Goal: Task Accomplishment & Management: Manage account settings

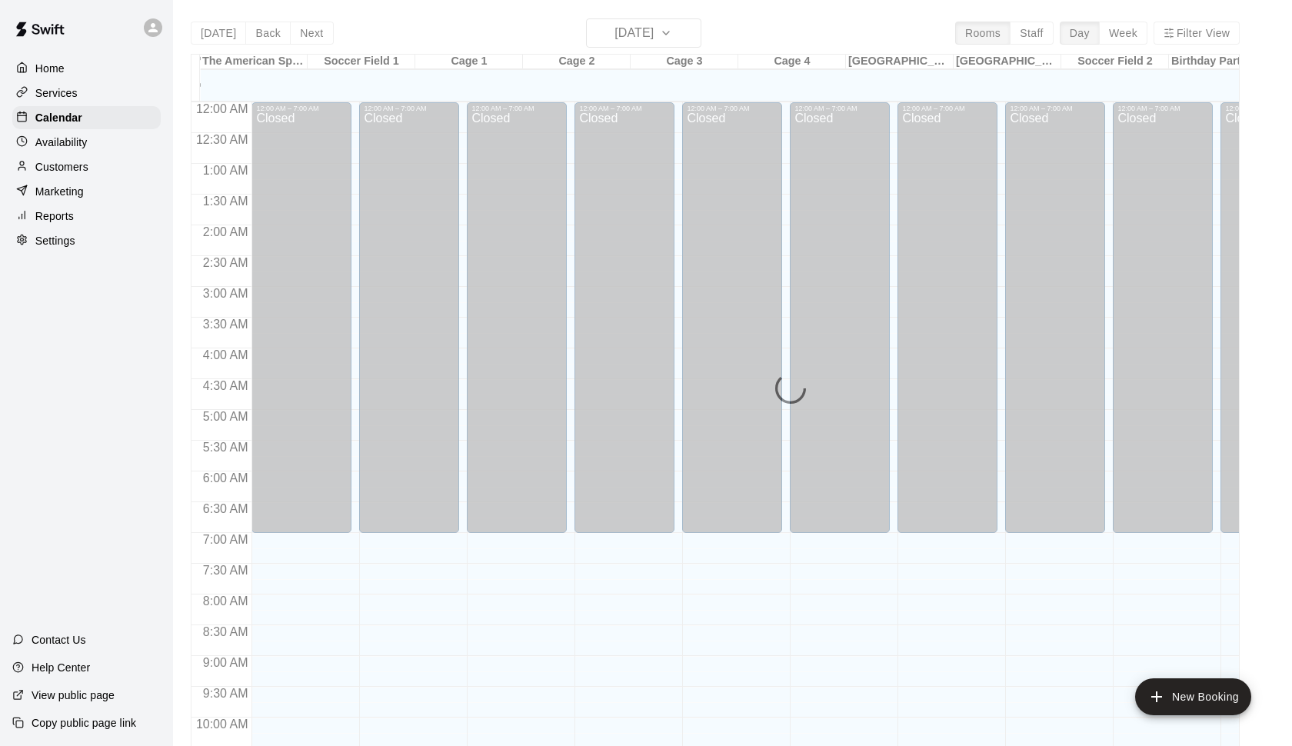
scroll to position [816, 0]
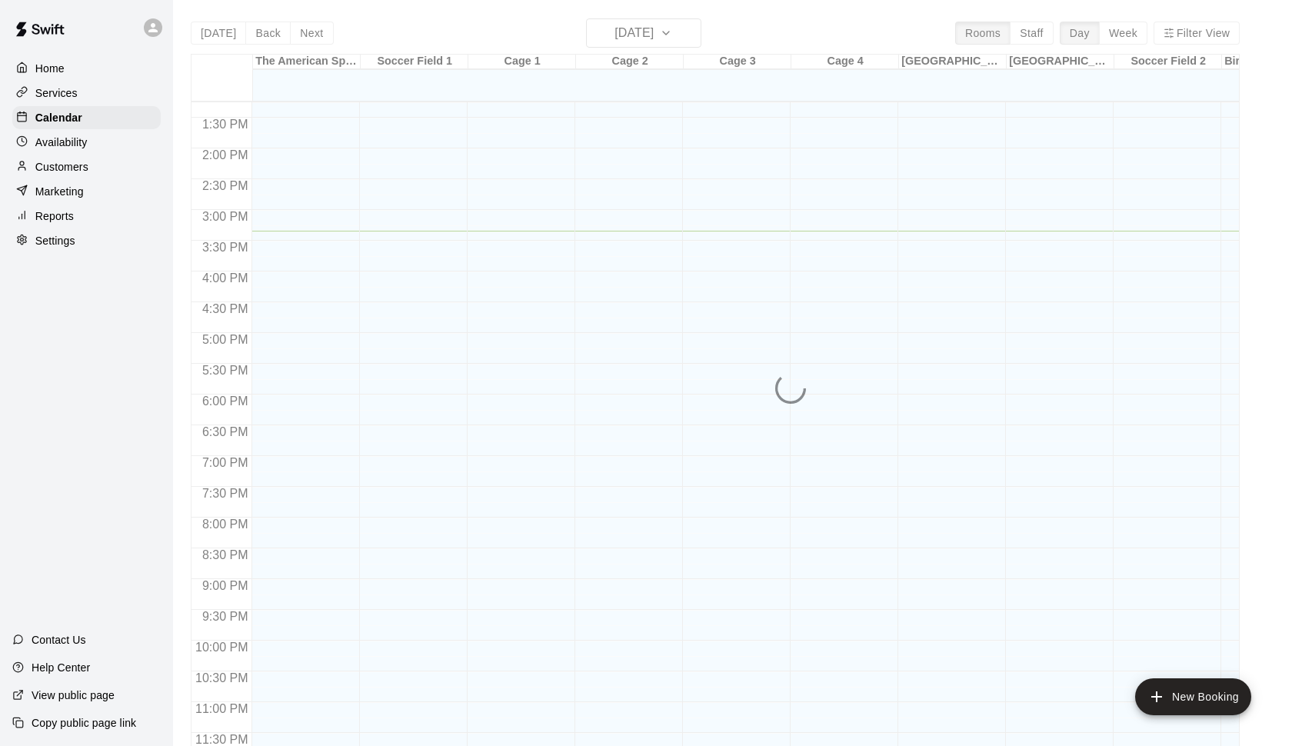
click at [208, 37] on div "Today Back Next Tuesday Sep 09 Rooms Staff Day Week Filter View The American Sp…" at bounding box center [715, 391] width 1049 height 746
click at [55, 152] on div "Availability" at bounding box center [86, 142] width 148 height 23
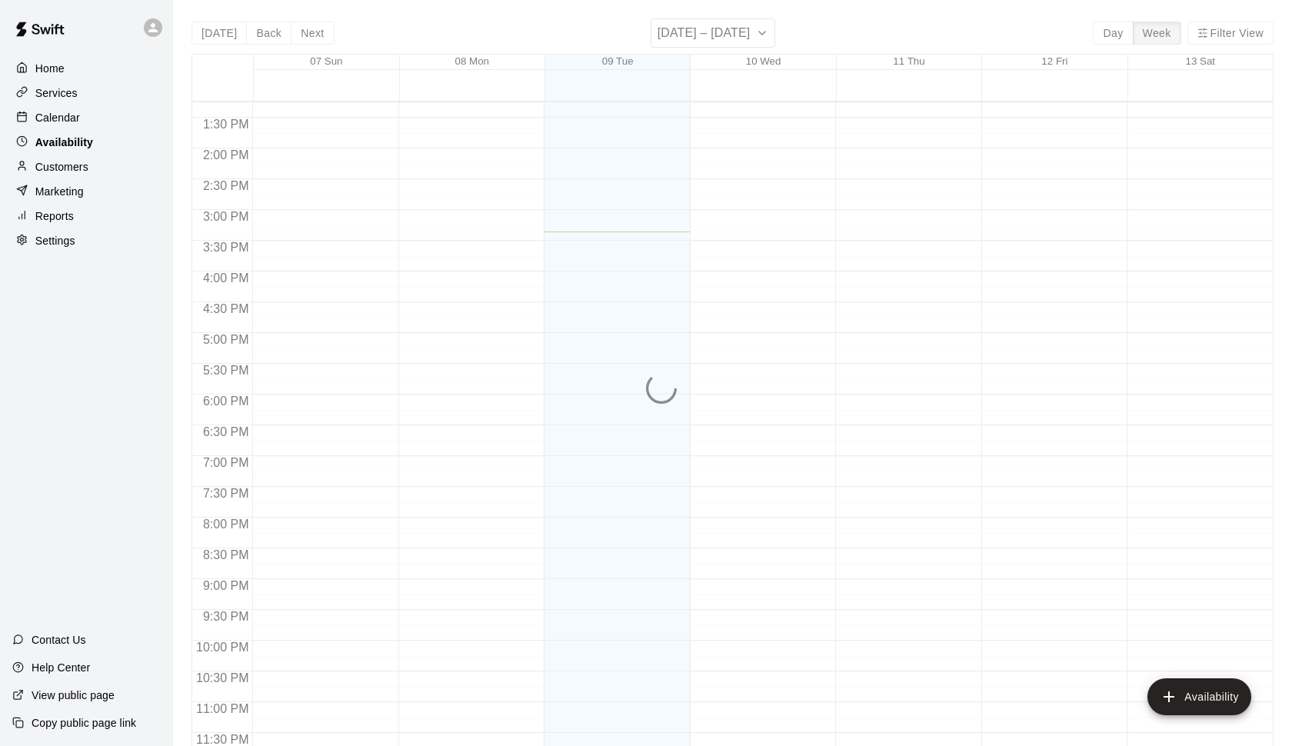
scroll to position [816, 0]
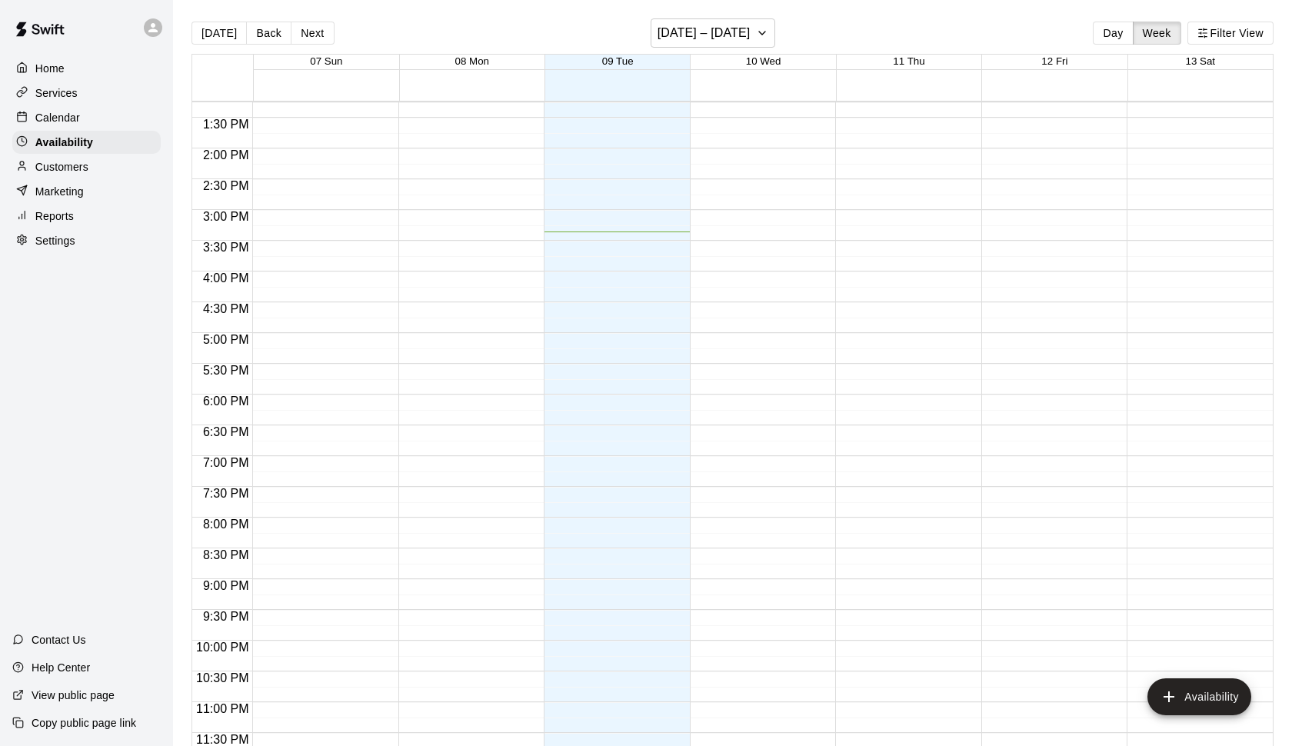
click at [59, 121] on p "Calendar" at bounding box center [57, 117] width 45 height 15
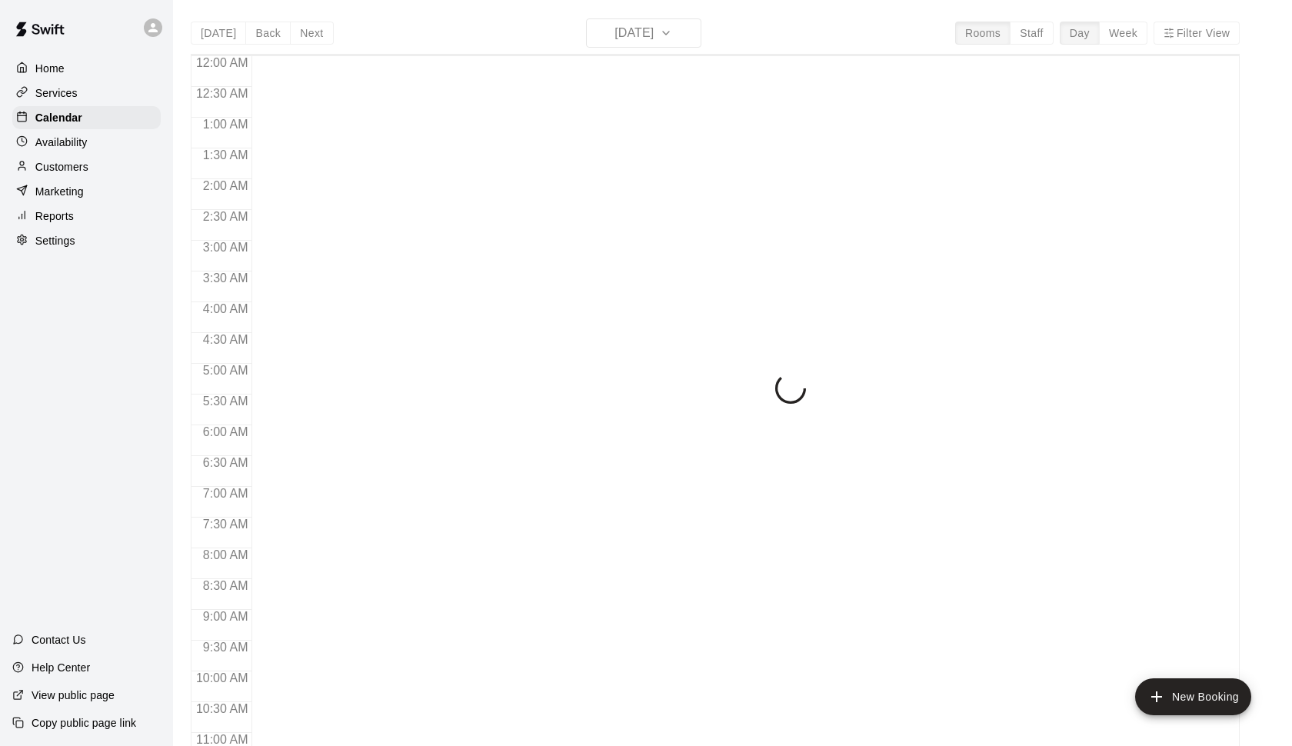
scroll to position [770, 0]
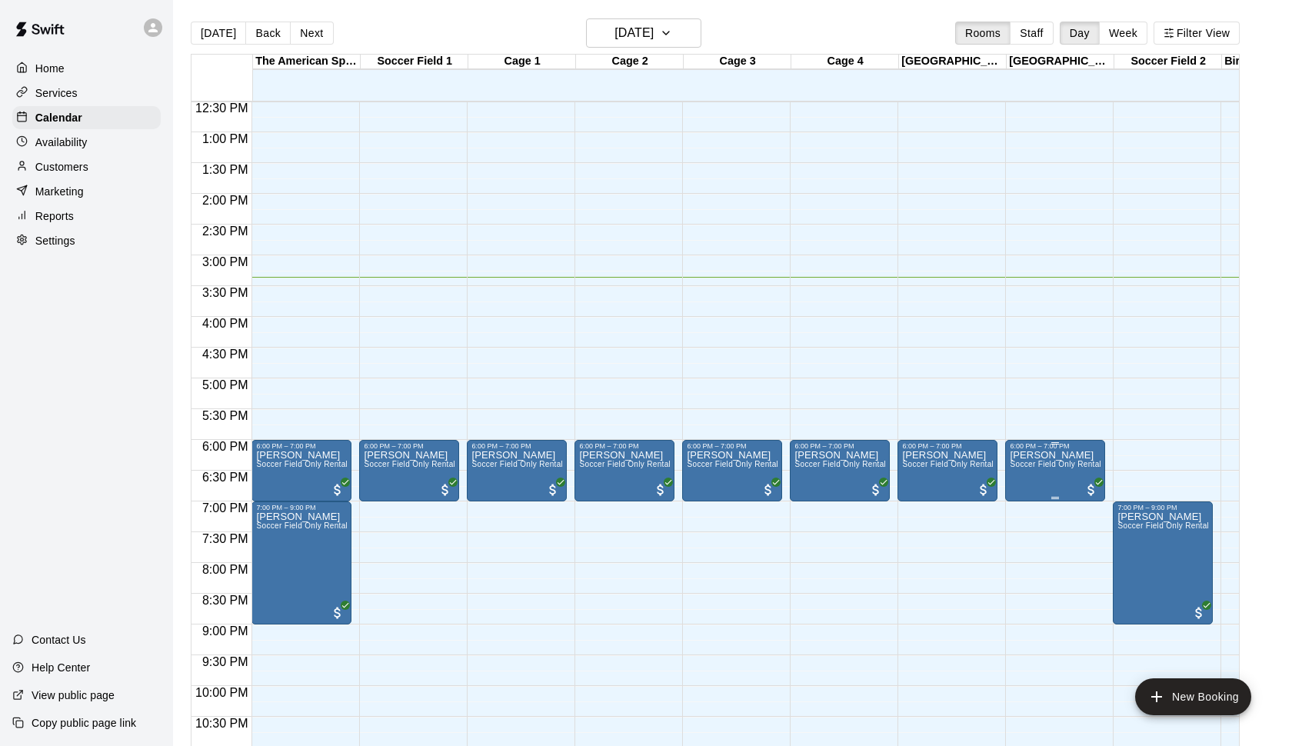
click at [1023, 468] on icon "edit" at bounding box center [1026, 467] width 14 height 14
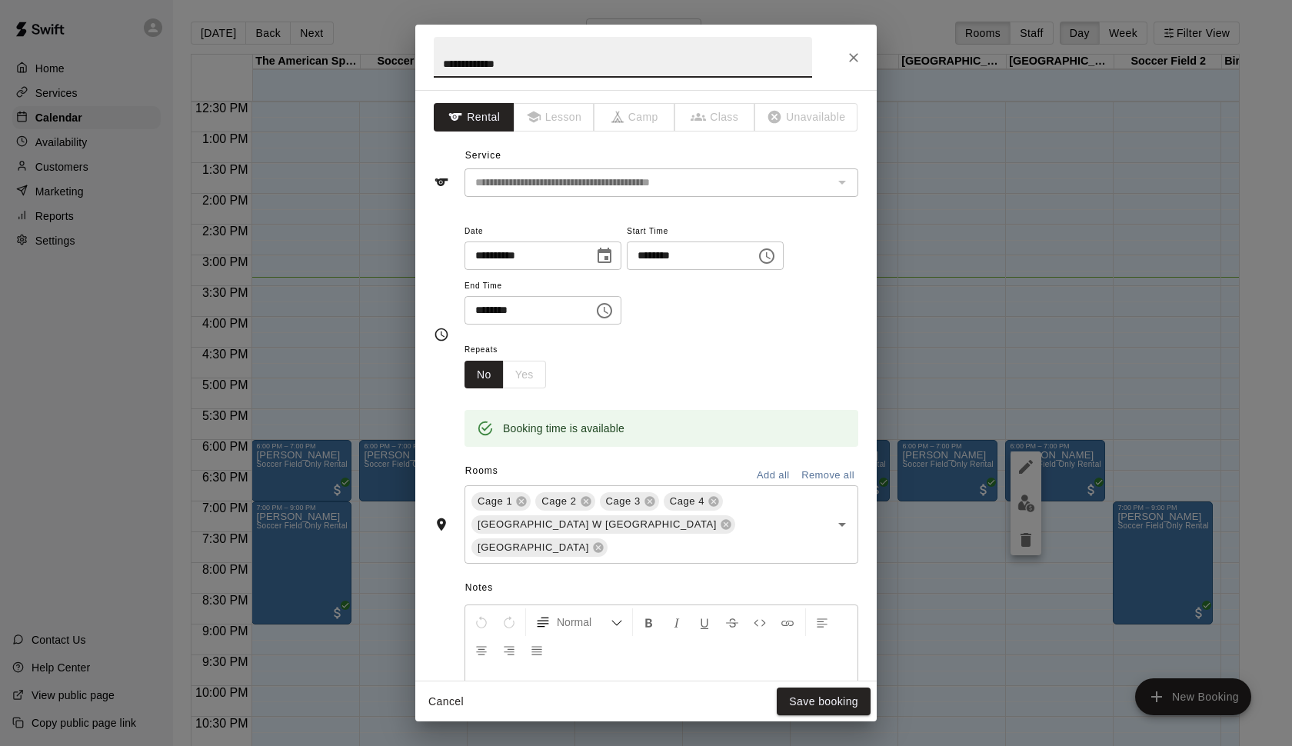
click at [834, 468] on button "Remove all" at bounding box center [828, 476] width 61 height 24
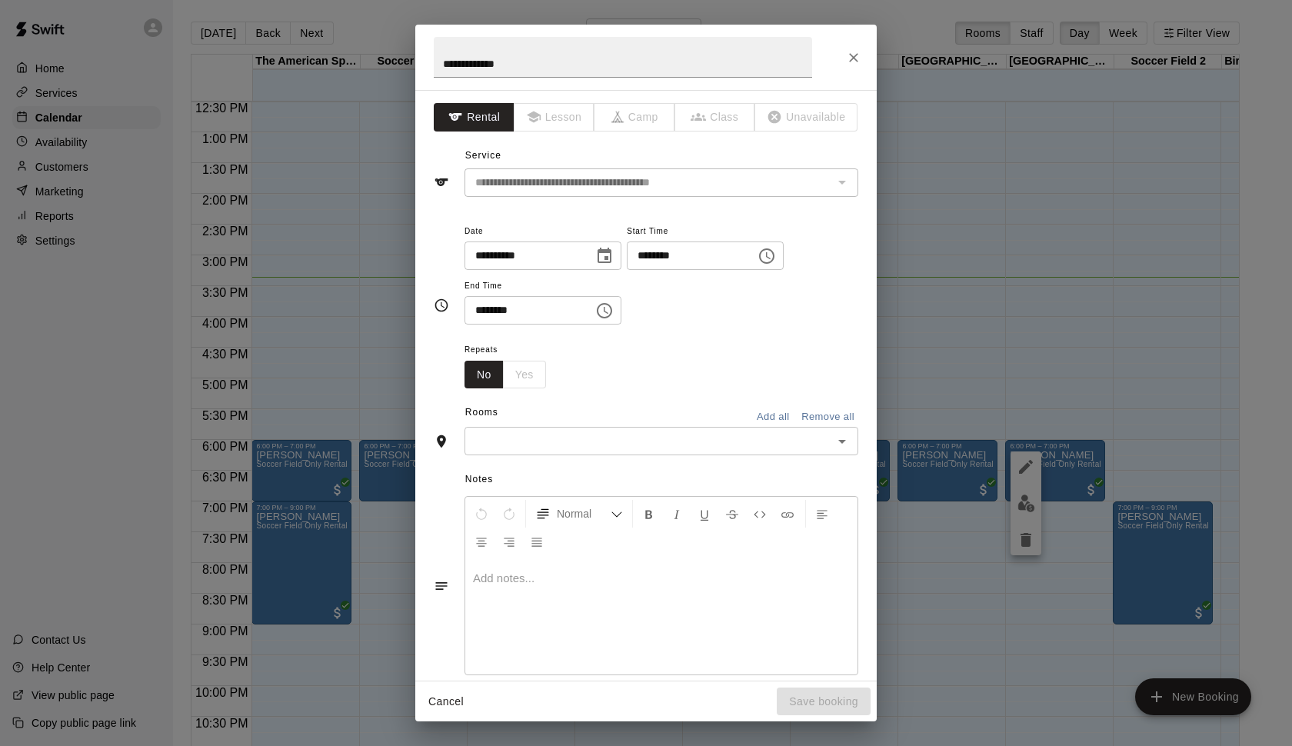
click at [658, 435] on input "text" at bounding box center [648, 440] width 359 height 19
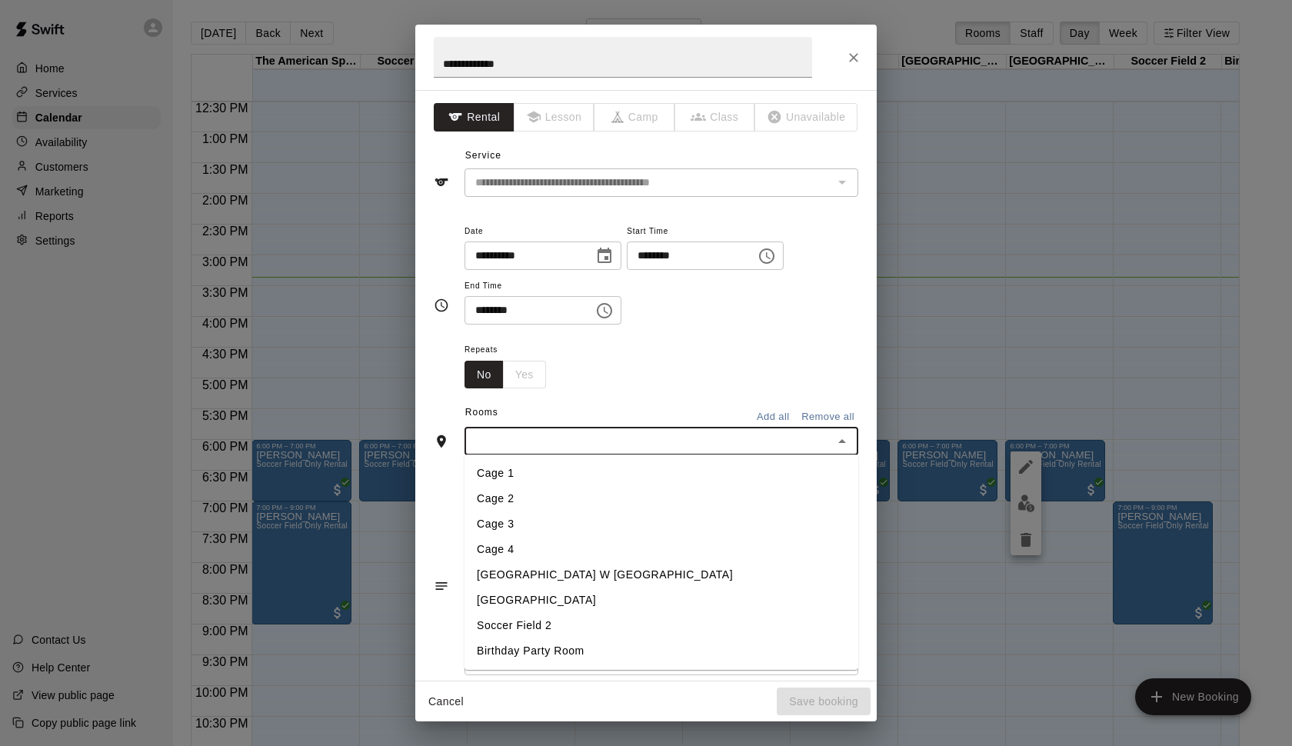
click at [598, 624] on li "Soccer Field 2" at bounding box center [662, 625] width 394 height 25
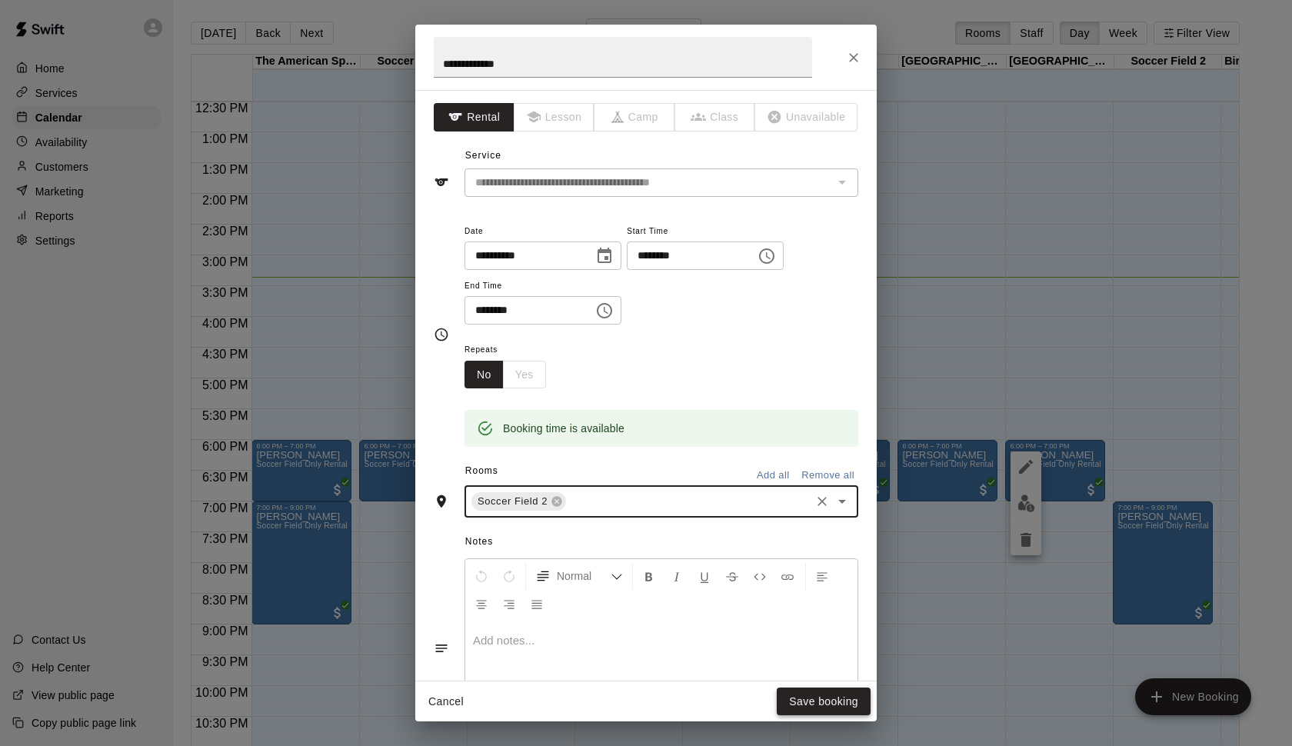
click at [818, 708] on button "Save booking" at bounding box center [824, 702] width 94 height 28
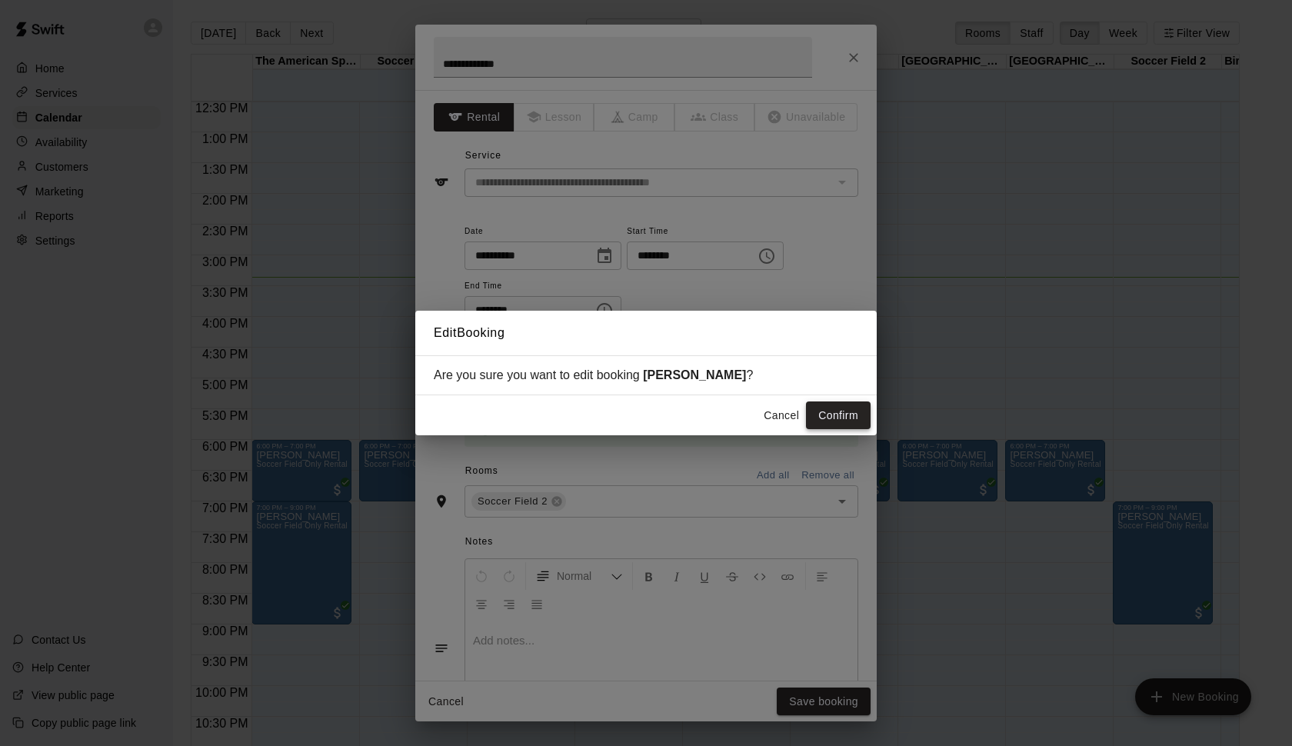
click at [839, 417] on button "Confirm" at bounding box center [838, 415] width 65 height 28
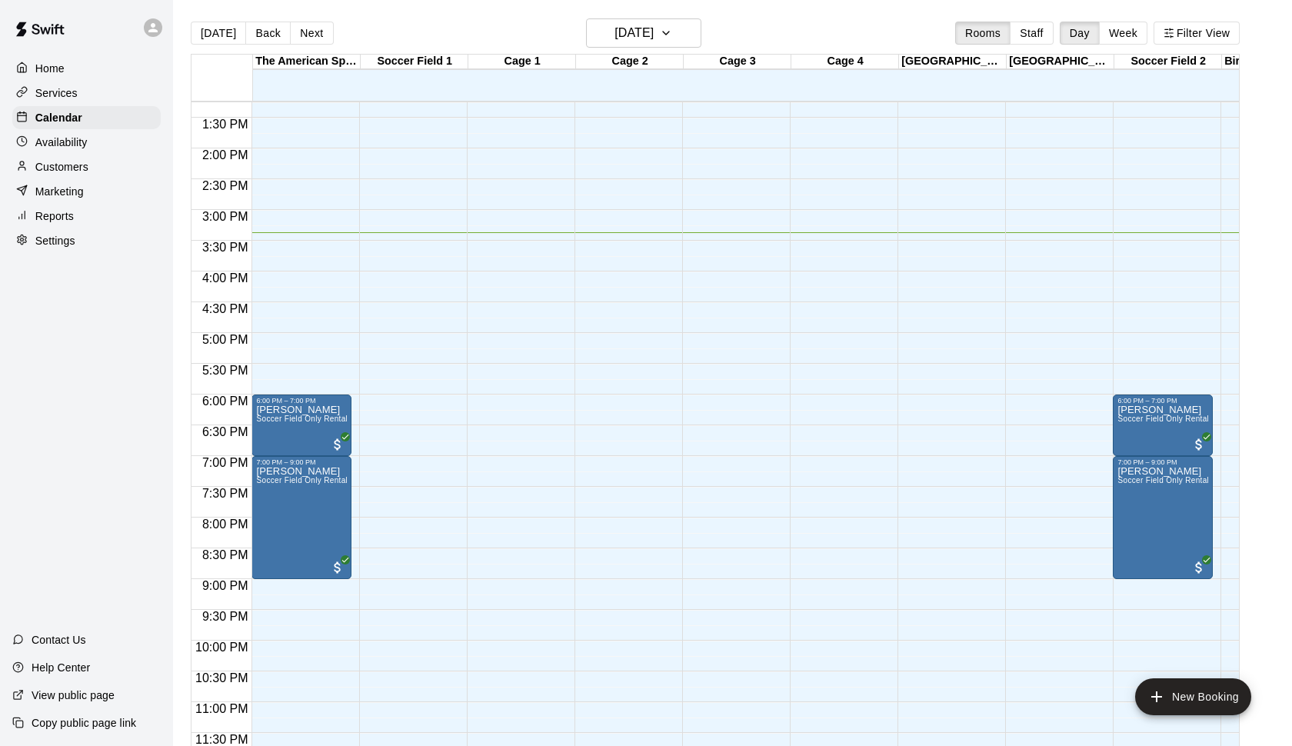
scroll to position [816, 0]
click at [82, 169] on p "Customers" at bounding box center [61, 166] width 53 height 15
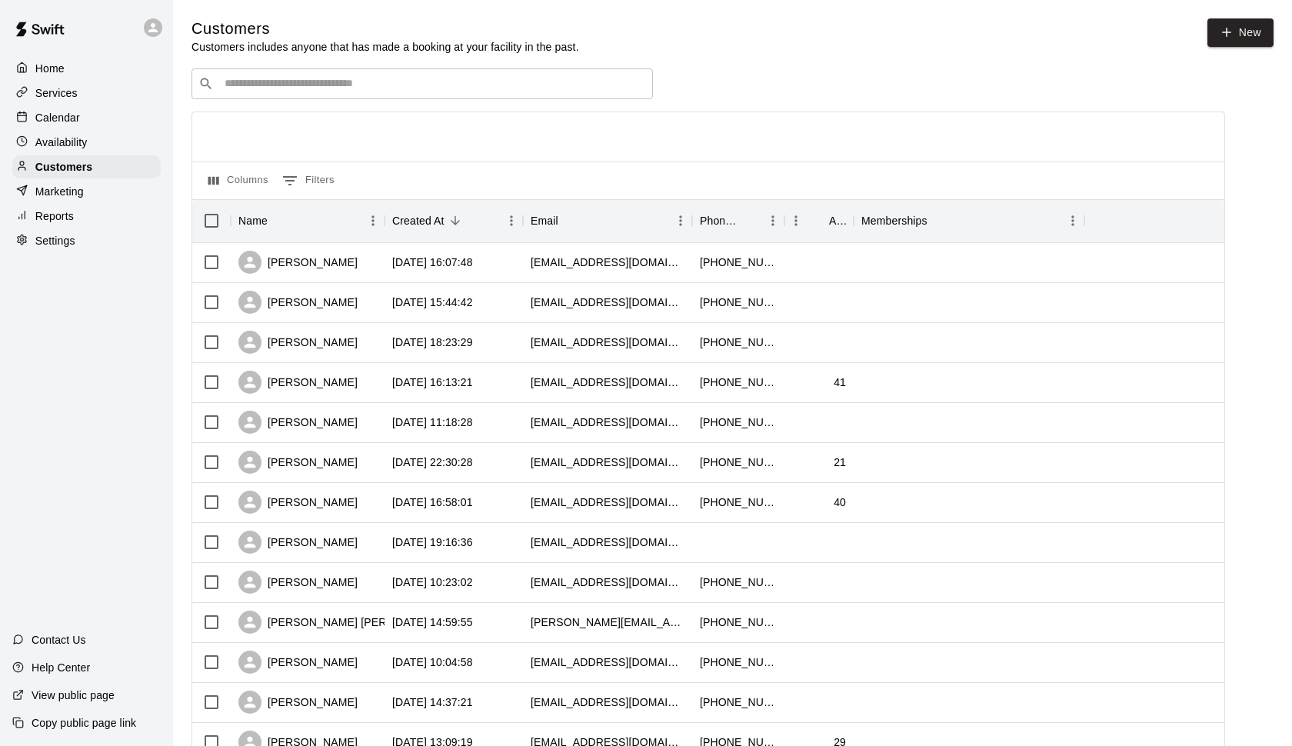
click at [303, 84] on input "Search customers by name or email" at bounding box center [433, 83] width 426 height 15
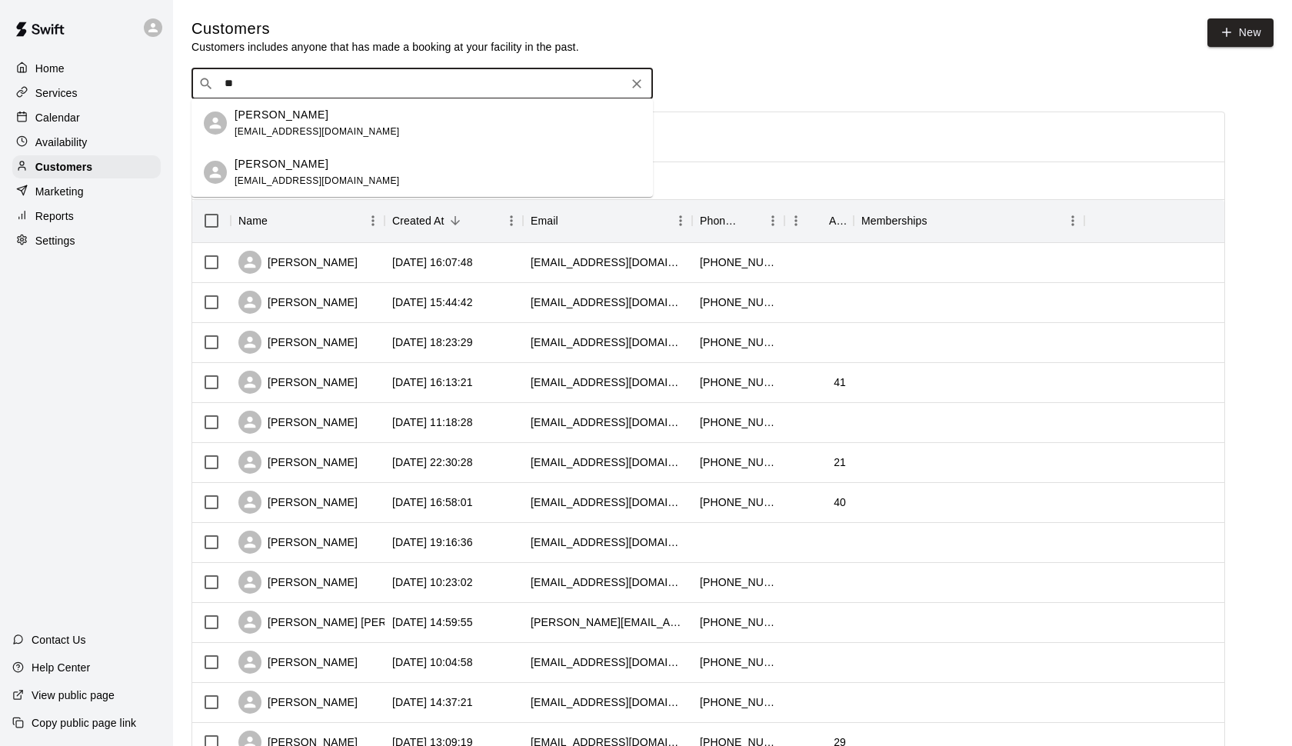
type input "*"
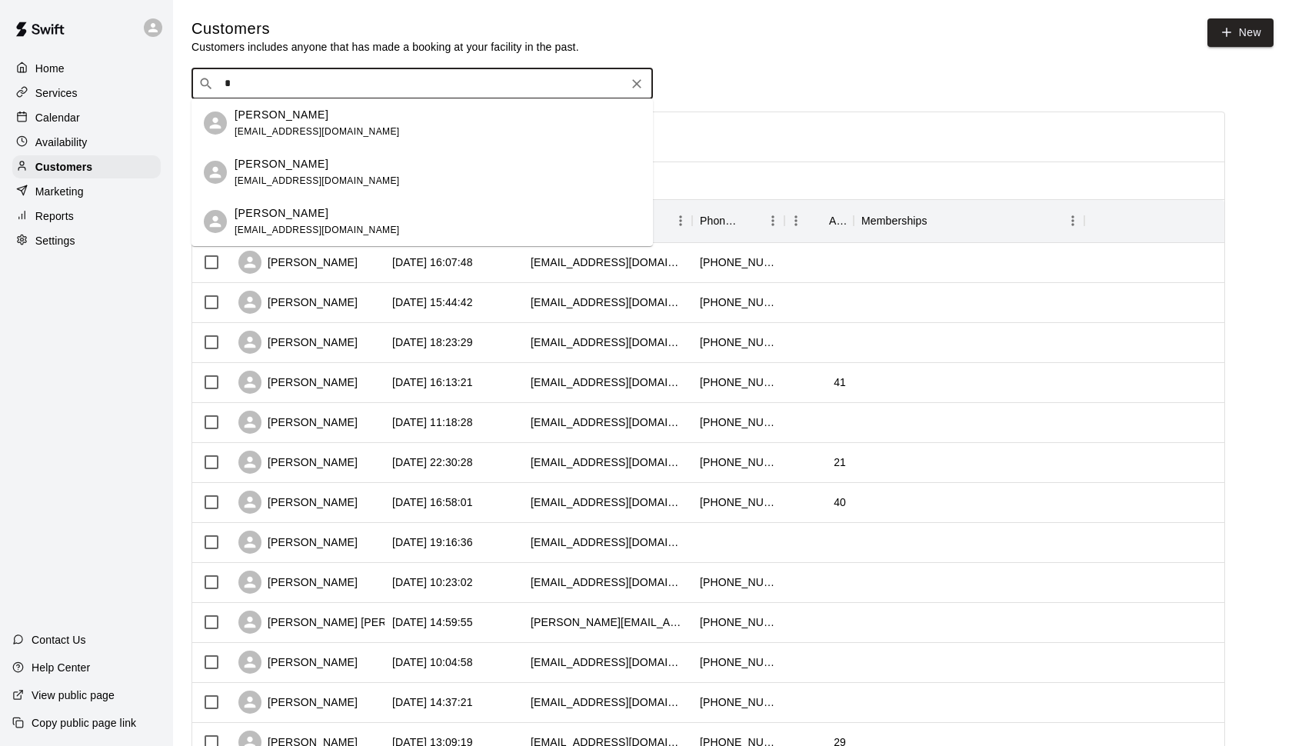
click at [308, 113] on p "[PERSON_NAME]" at bounding box center [282, 115] width 94 height 16
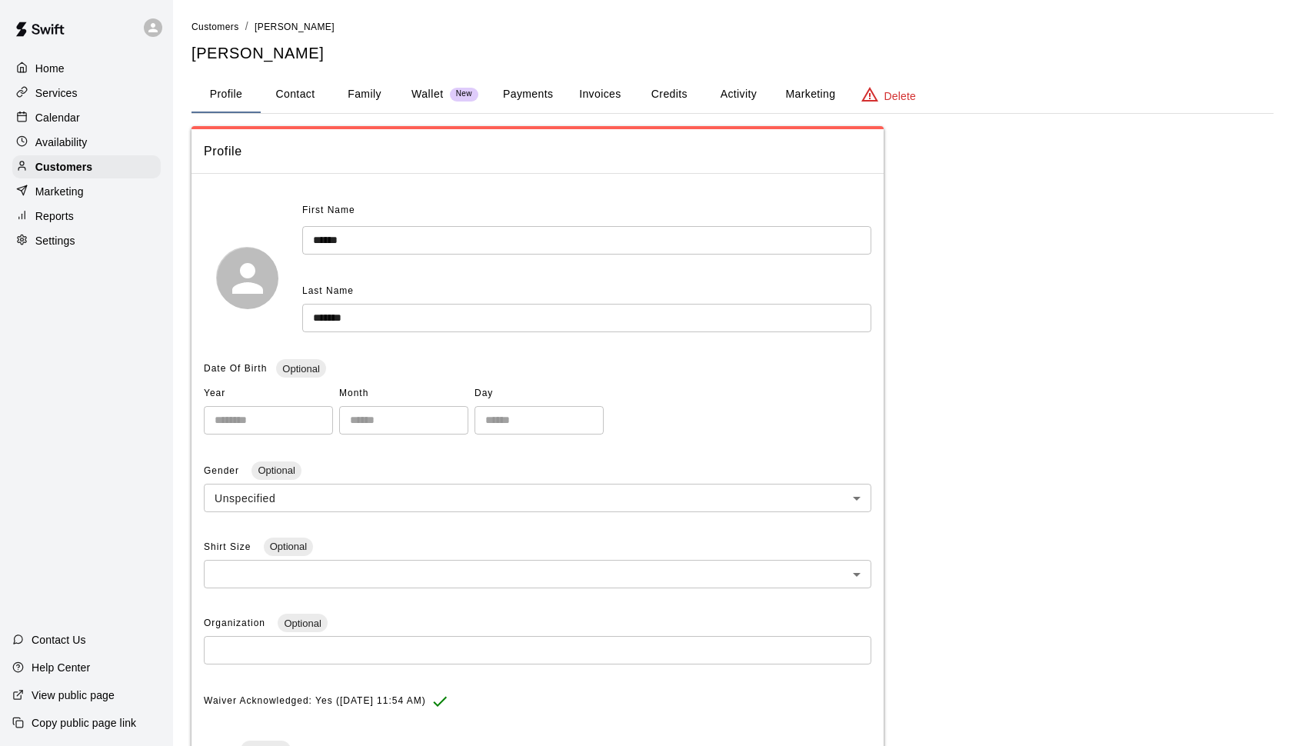
drag, startPoint x: 328, startPoint y: 58, endPoint x: 244, endPoint y: 58, distance: 84.6
click at [244, 58] on h5 "[PERSON_NAME]" at bounding box center [733, 53] width 1082 height 21
copy h5 "[PERSON_NAME]"
click at [69, 117] on p "Calendar" at bounding box center [57, 117] width 45 height 15
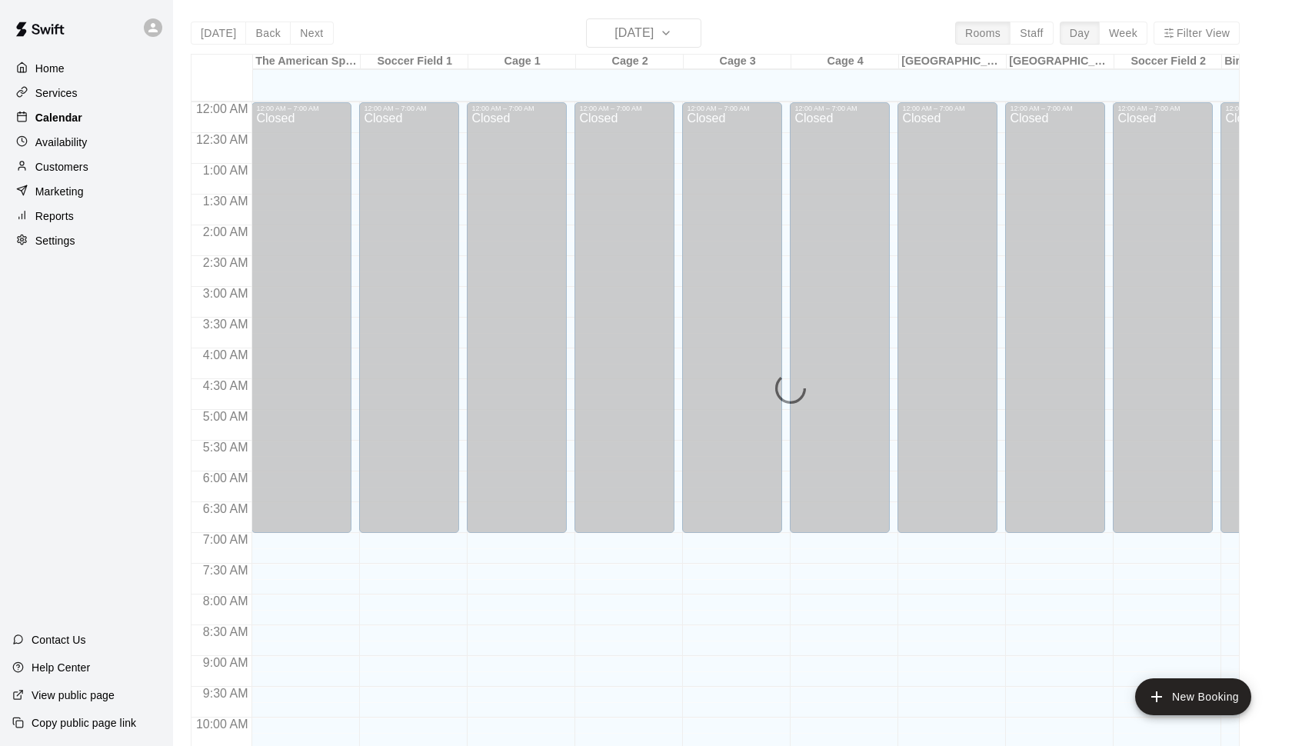
scroll to position [770, 0]
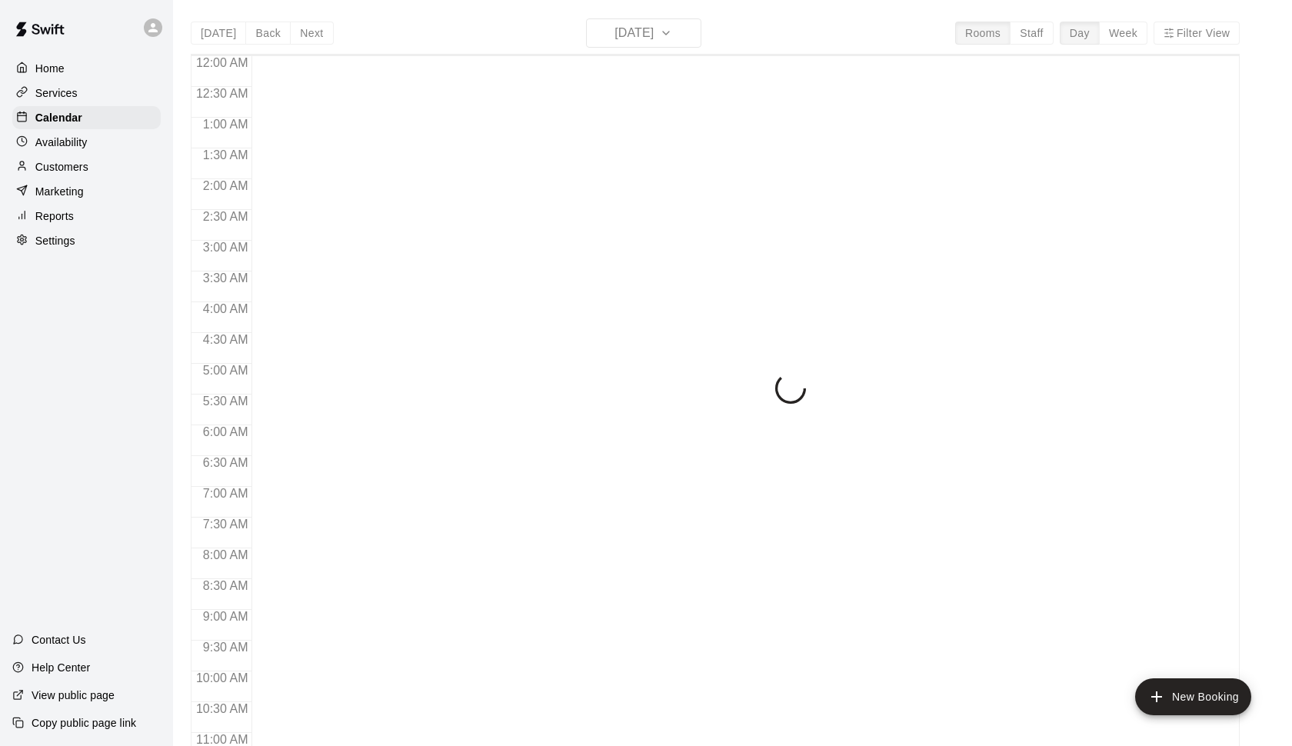
scroll to position [770, 0]
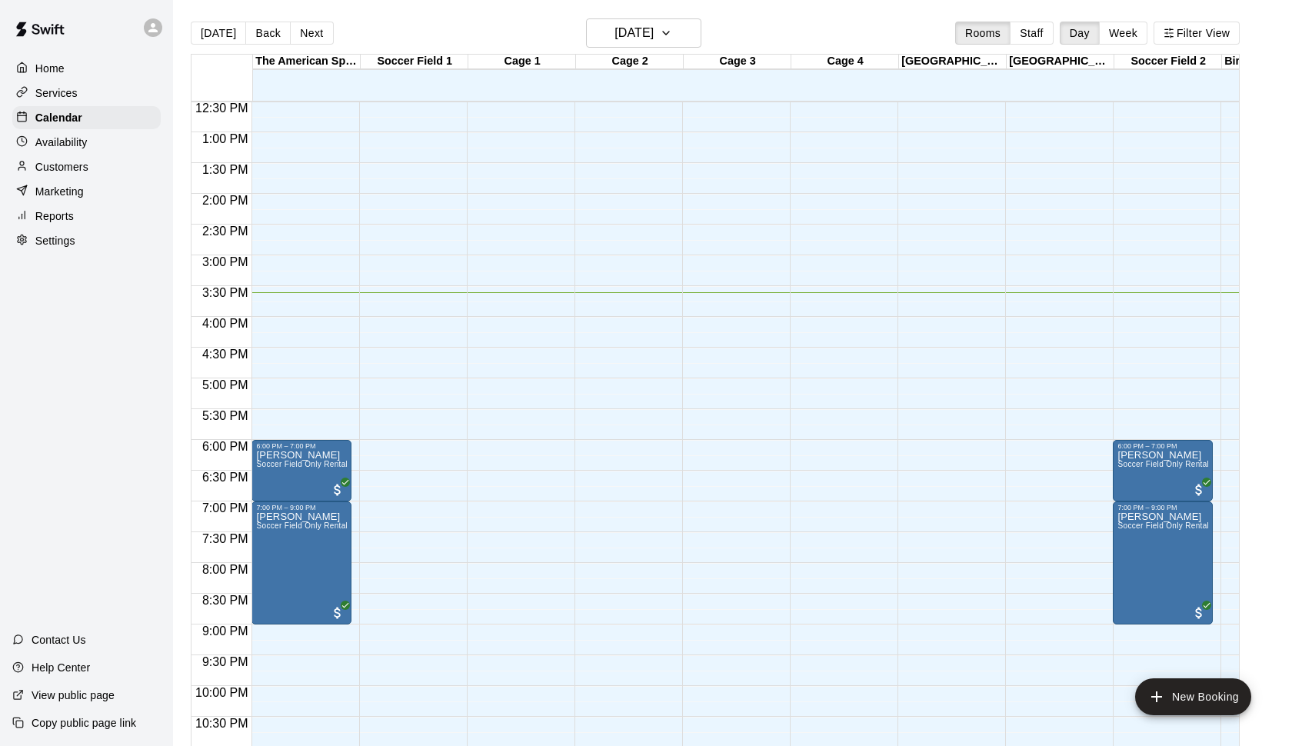
click at [438, 506] on div "12:00 AM – 7:00 AM Closed" at bounding box center [409, 70] width 100 height 1477
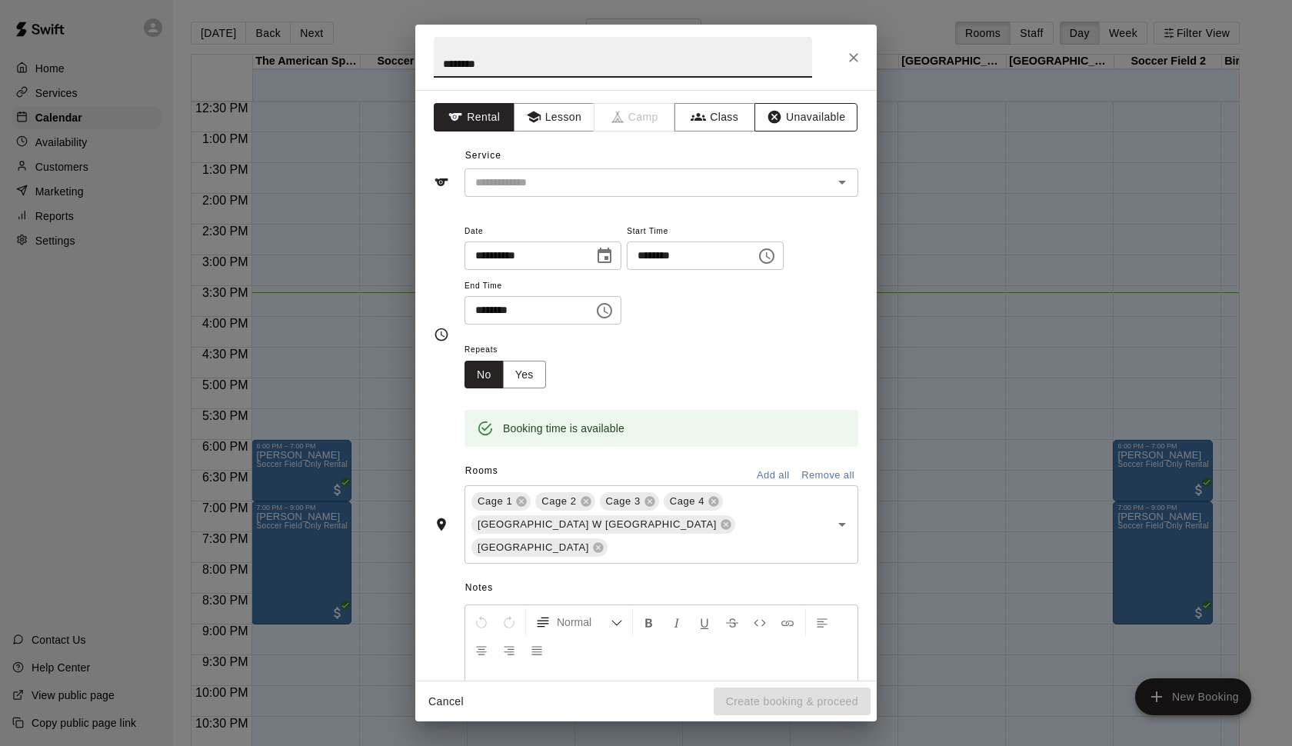
type input "*******"
click at [822, 115] on button "Unavailable" at bounding box center [805, 117] width 103 height 28
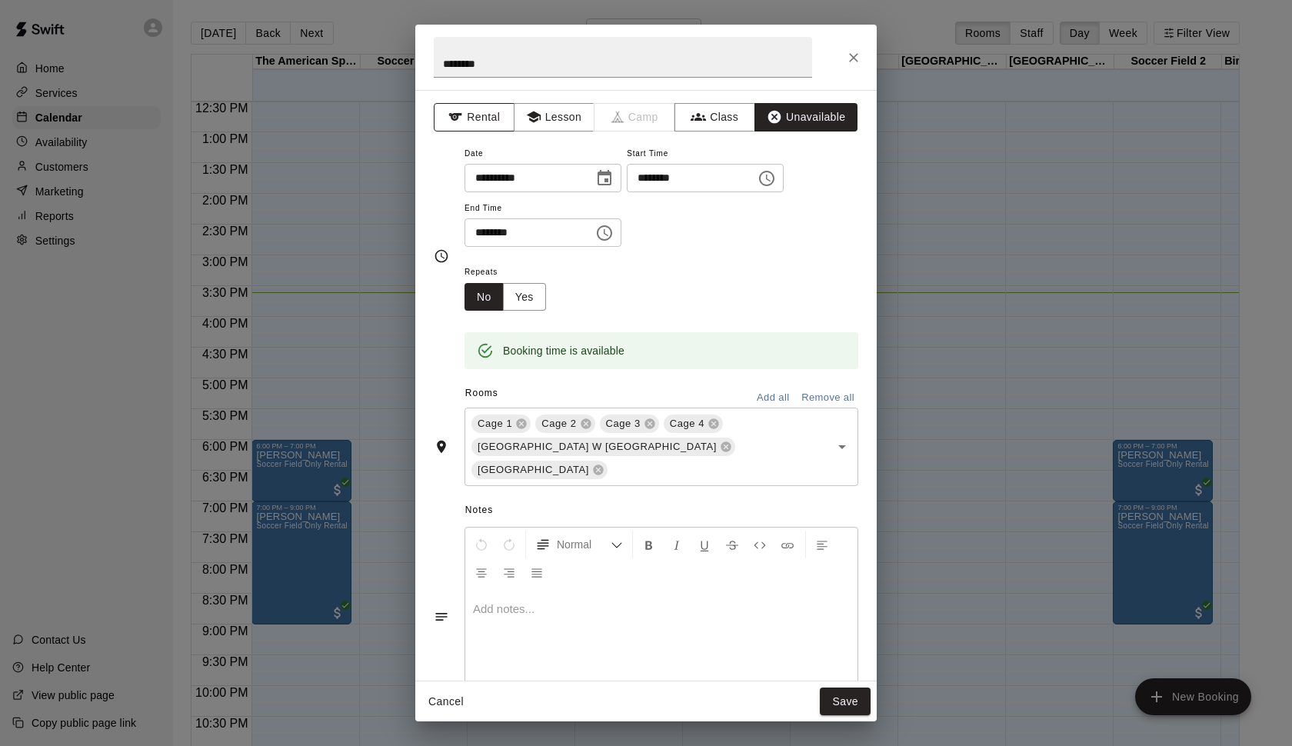
click at [491, 115] on button "Rental" at bounding box center [474, 117] width 81 height 28
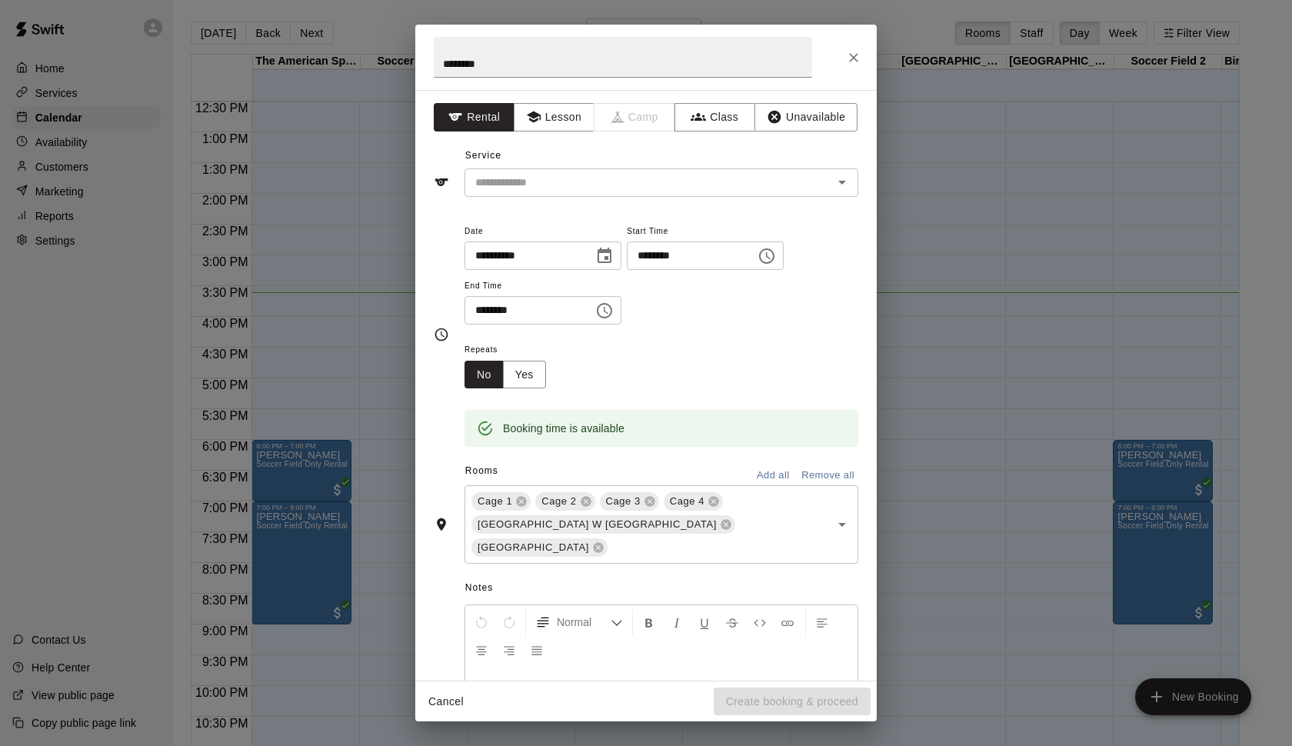
scroll to position [0, 0]
click at [652, 502] on icon at bounding box center [649, 502] width 10 height 10
click at [605, 541] on icon at bounding box center [598, 547] width 12 height 12
click at [820, 508] on icon "Clear" at bounding box center [822, 512] width 9 height 9
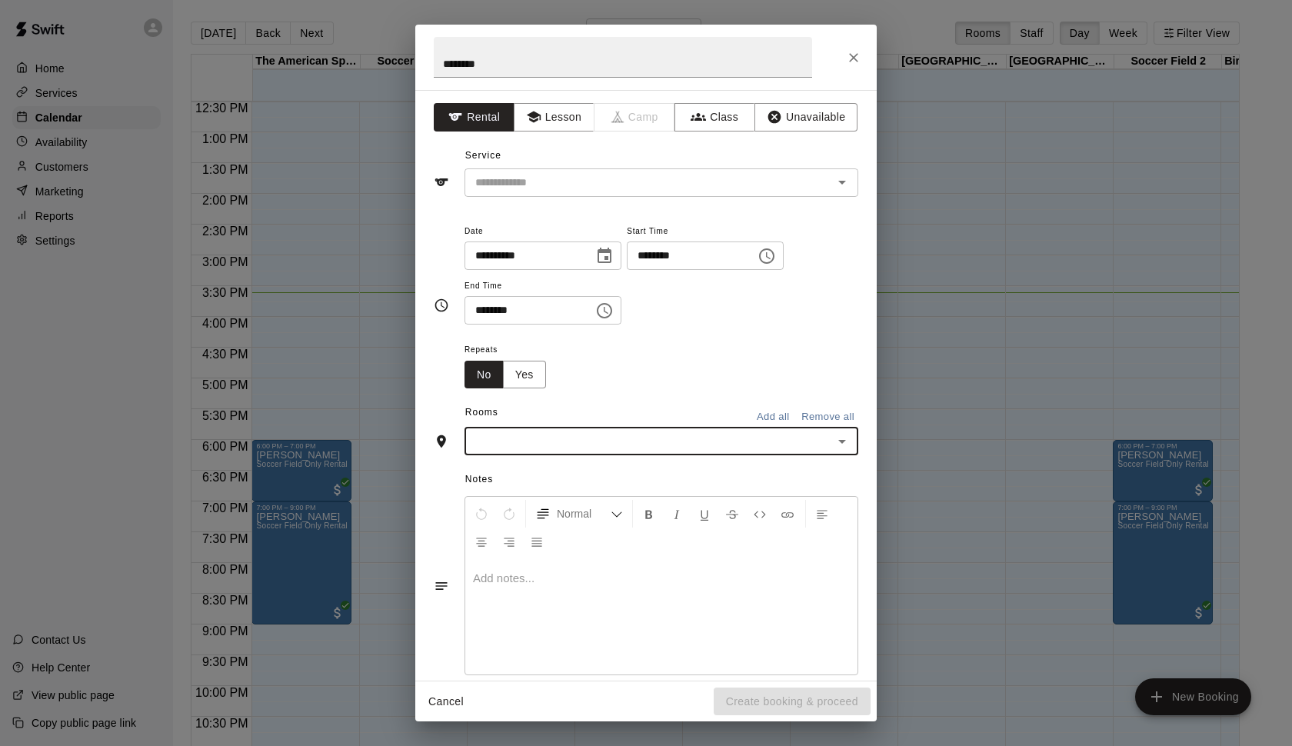
click at [650, 437] on input "text" at bounding box center [648, 440] width 359 height 19
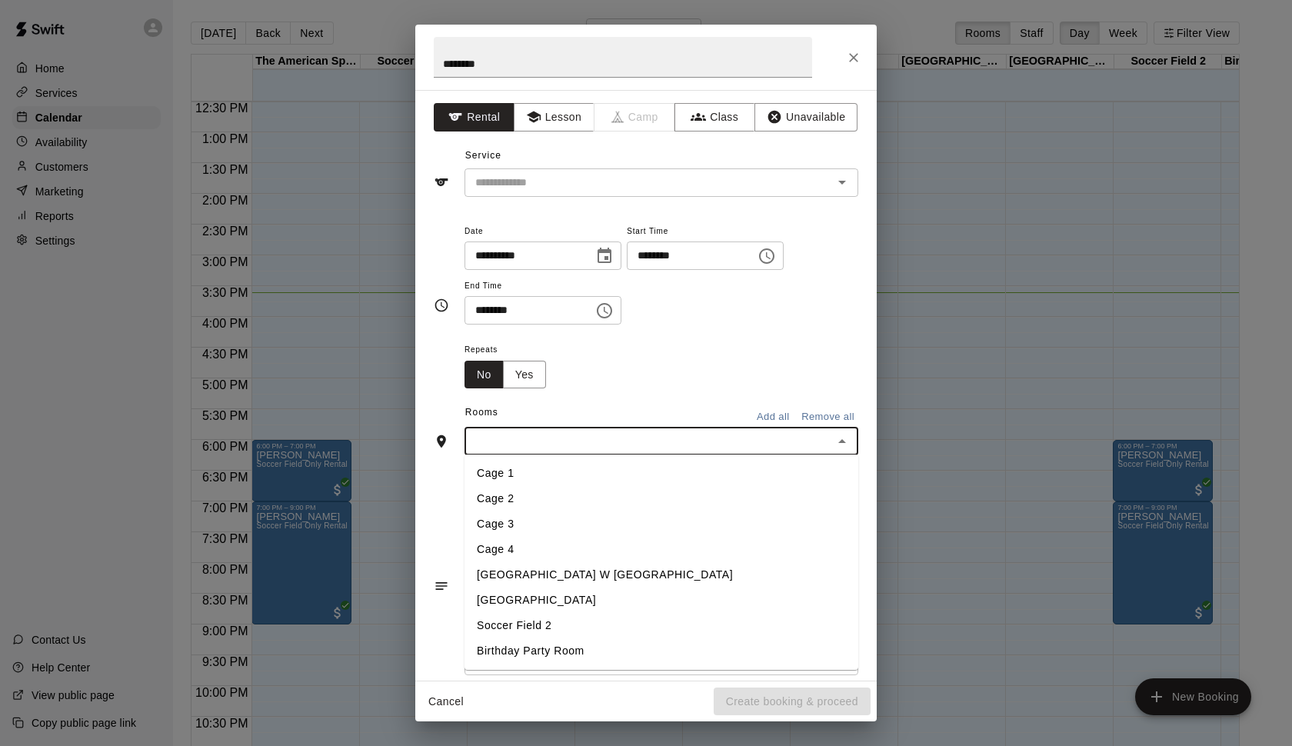
click at [621, 463] on li "Cage 1" at bounding box center [662, 473] width 394 height 25
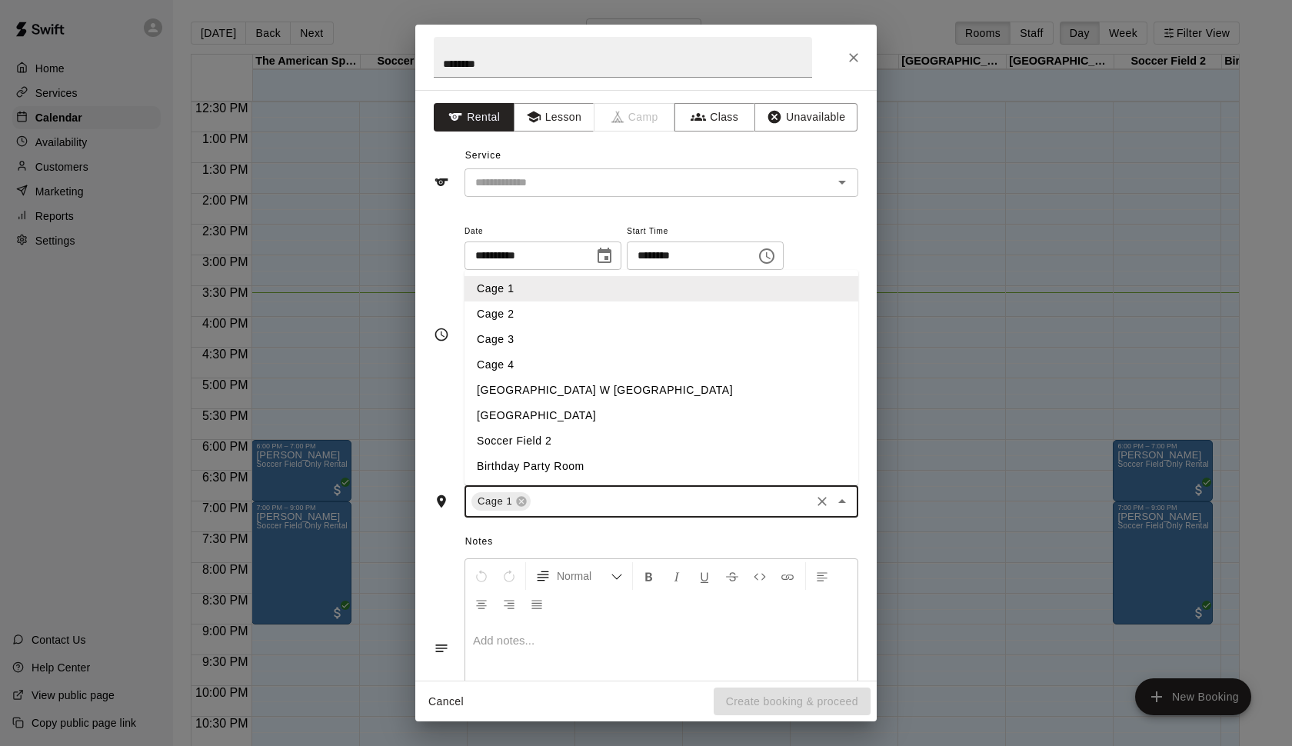
click at [605, 495] on input "text" at bounding box center [670, 501] width 275 height 19
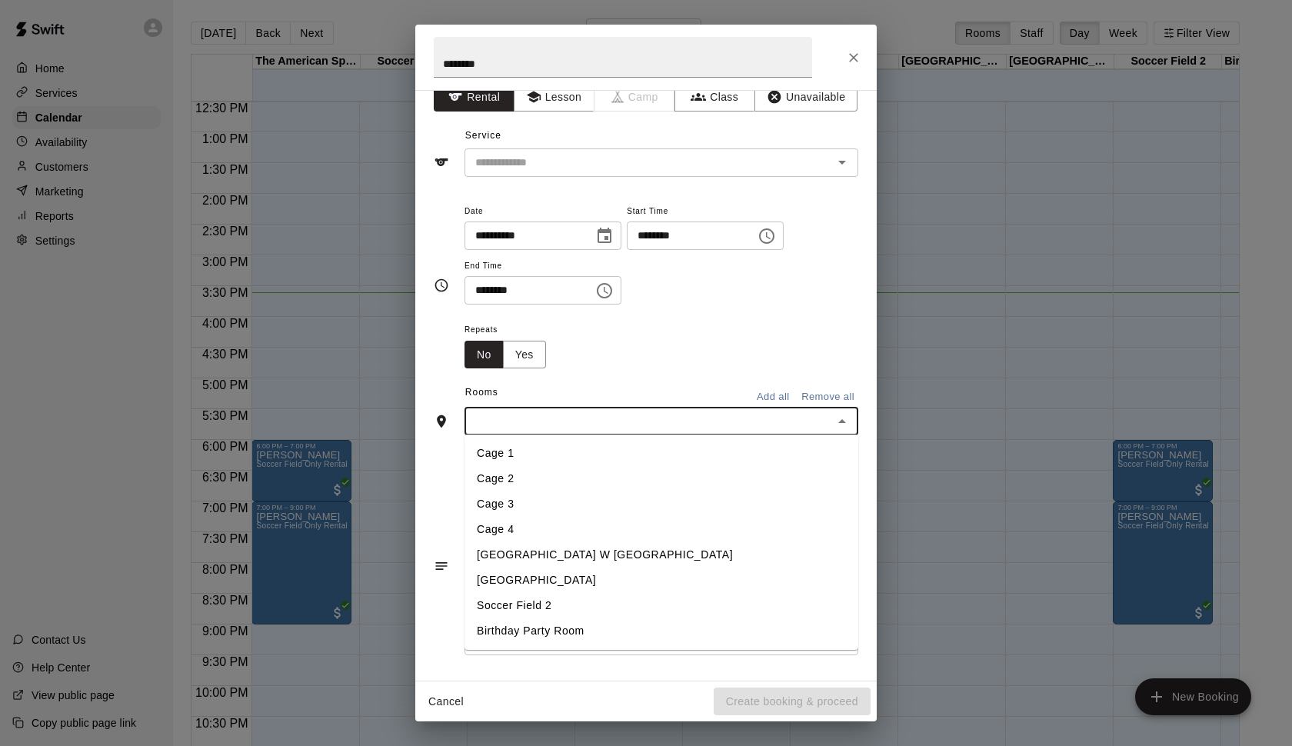
scroll to position [19, 0]
click at [769, 392] on button "Add all" at bounding box center [772, 398] width 49 height 24
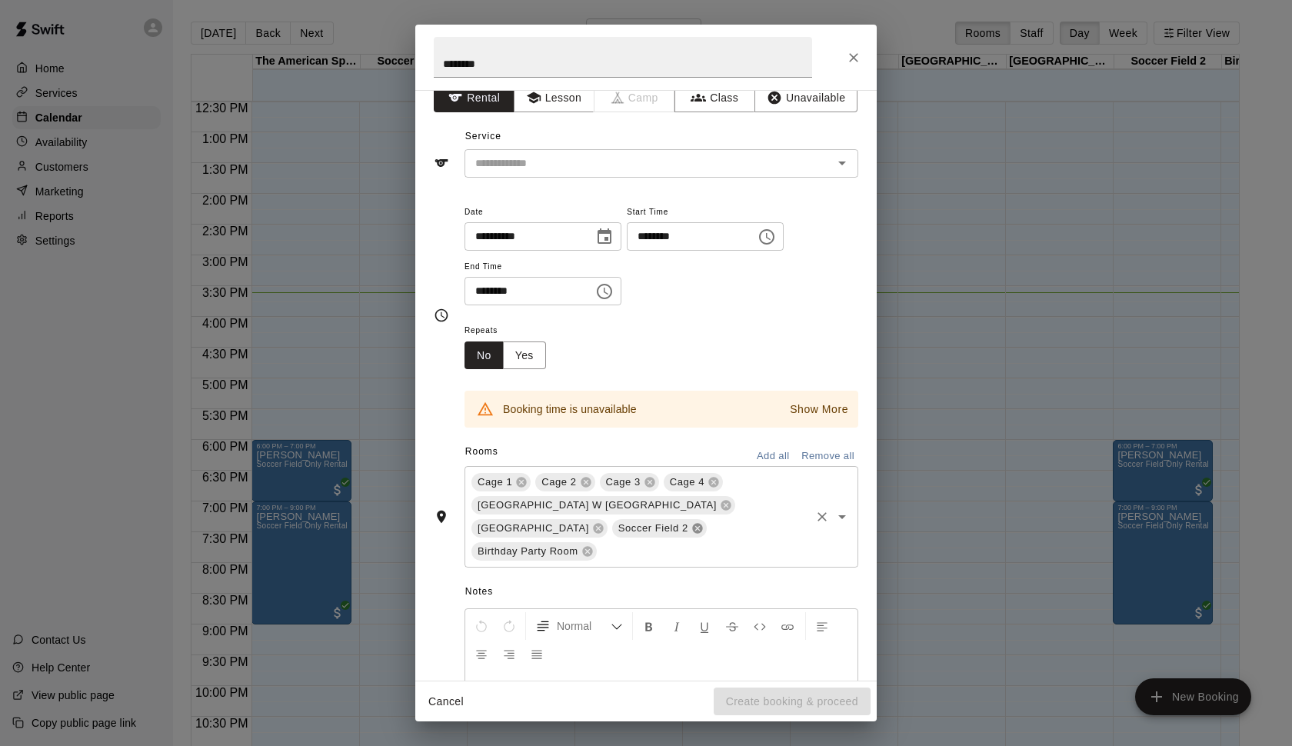
click at [692, 526] on icon at bounding box center [697, 529] width 10 height 10
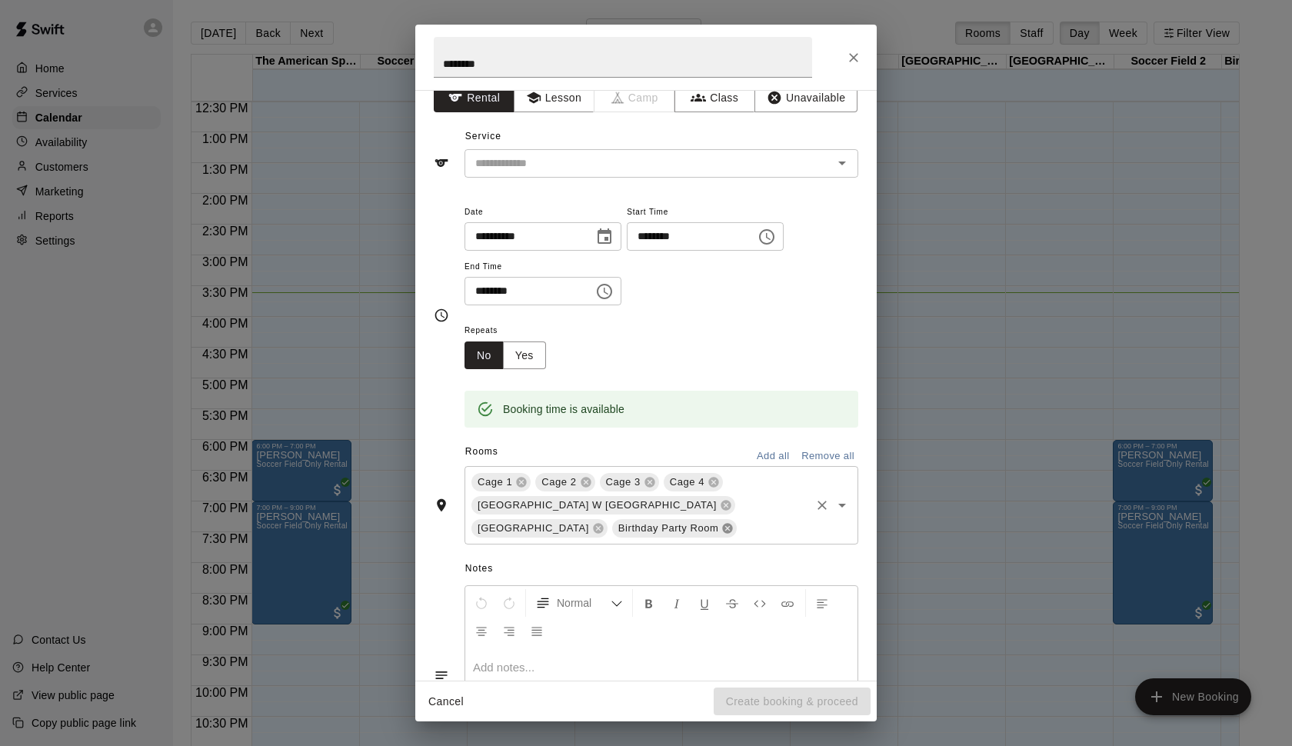
click at [723, 530] on icon at bounding box center [728, 529] width 10 height 10
click at [562, 163] on input "text" at bounding box center [638, 163] width 339 height 19
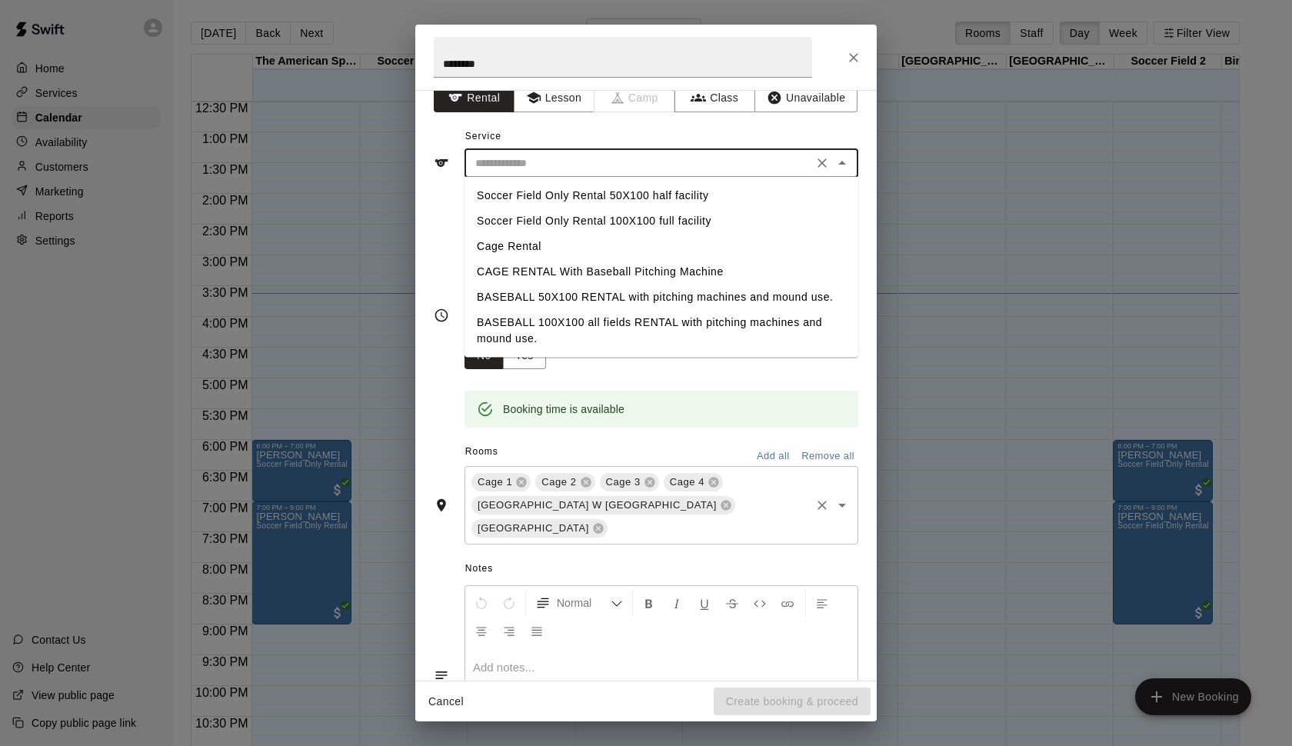
click at [557, 127] on div "Service ​ Soccer Field Only Rental 50X100 half facility Soccer Field Only Renta…" at bounding box center [646, 151] width 425 height 53
click at [556, 163] on input "text" at bounding box center [638, 163] width 339 height 19
click at [562, 197] on li "Soccer Field Only Rental 50X100 half facility" at bounding box center [662, 195] width 394 height 25
type input "**********"
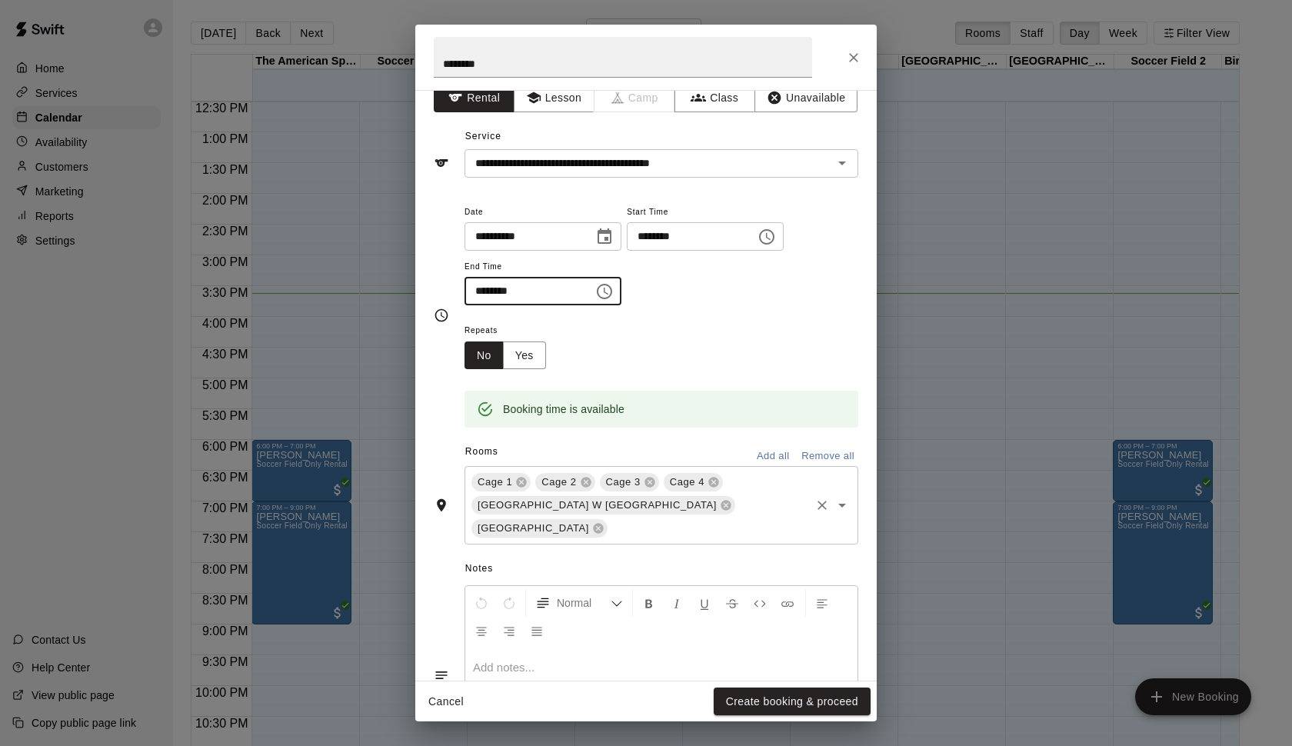
click at [485, 290] on input "********" at bounding box center [524, 291] width 118 height 28
type input "********"
click at [733, 321] on div "Repeats No Yes" at bounding box center [662, 345] width 394 height 48
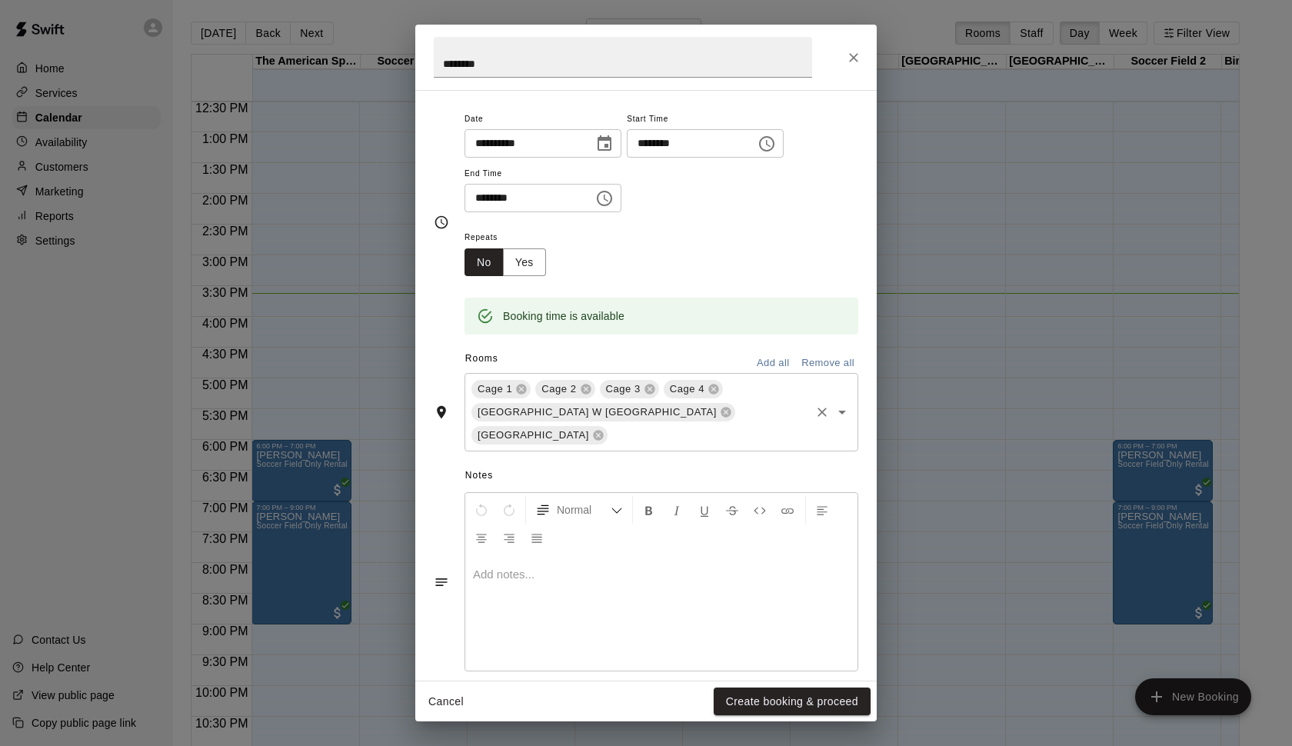
scroll to position [117, 0]
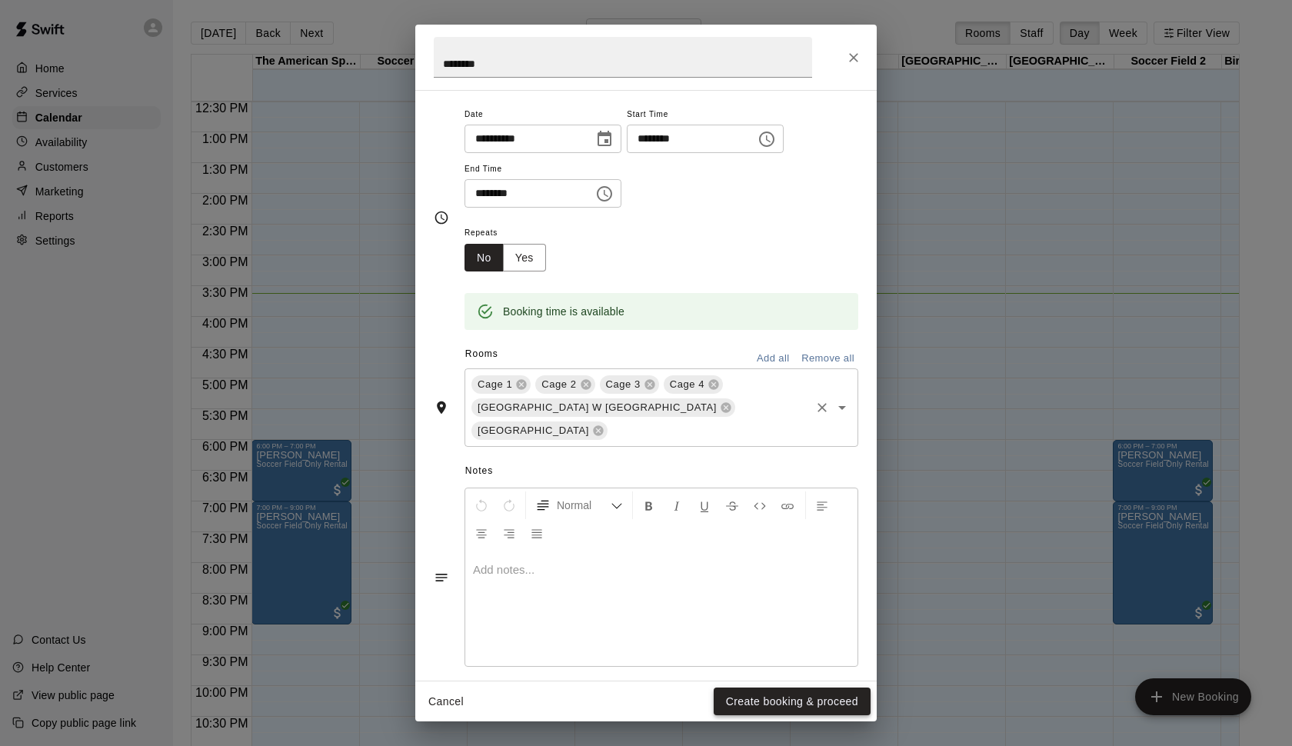
click at [784, 705] on button "Create booking & proceed" at bounding box center [792, 702] width 157 height 28
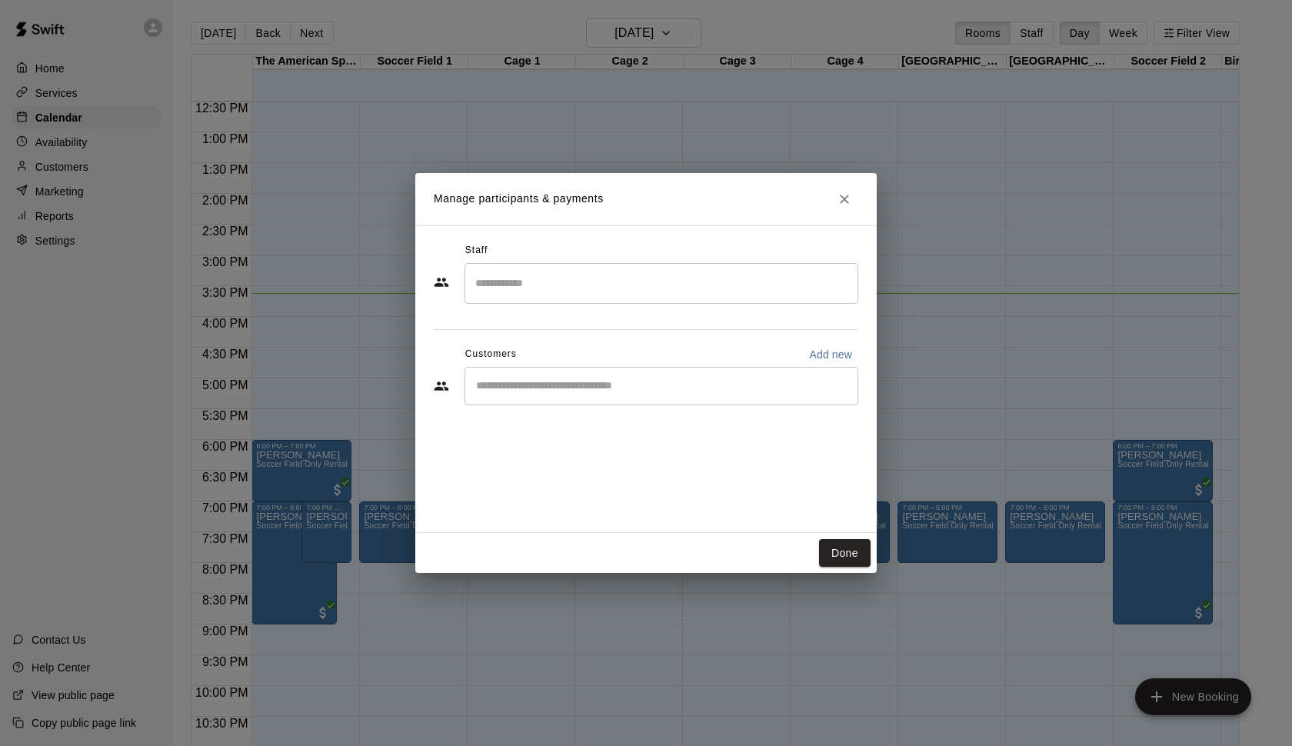
click at [587, 398] on div "​" at bounding box center [662, 386] width 394 height 38
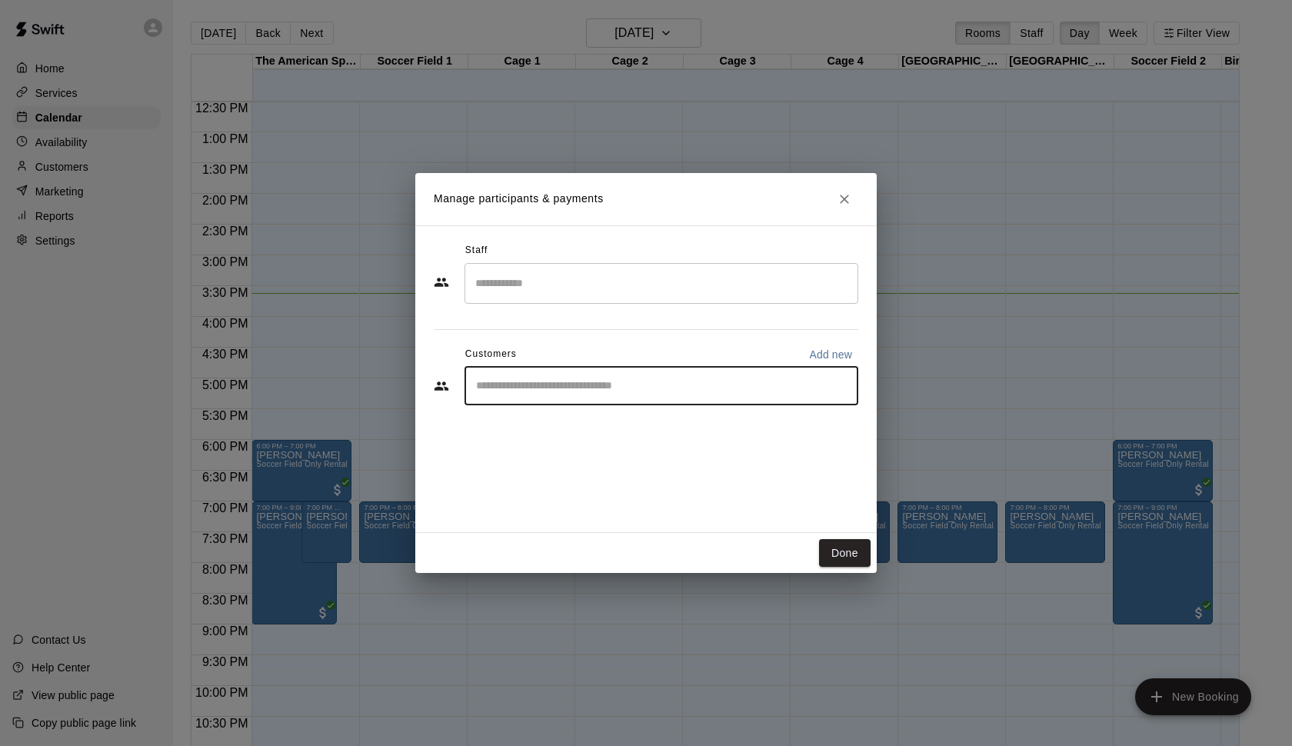
paste input "*******"
type input "*******"
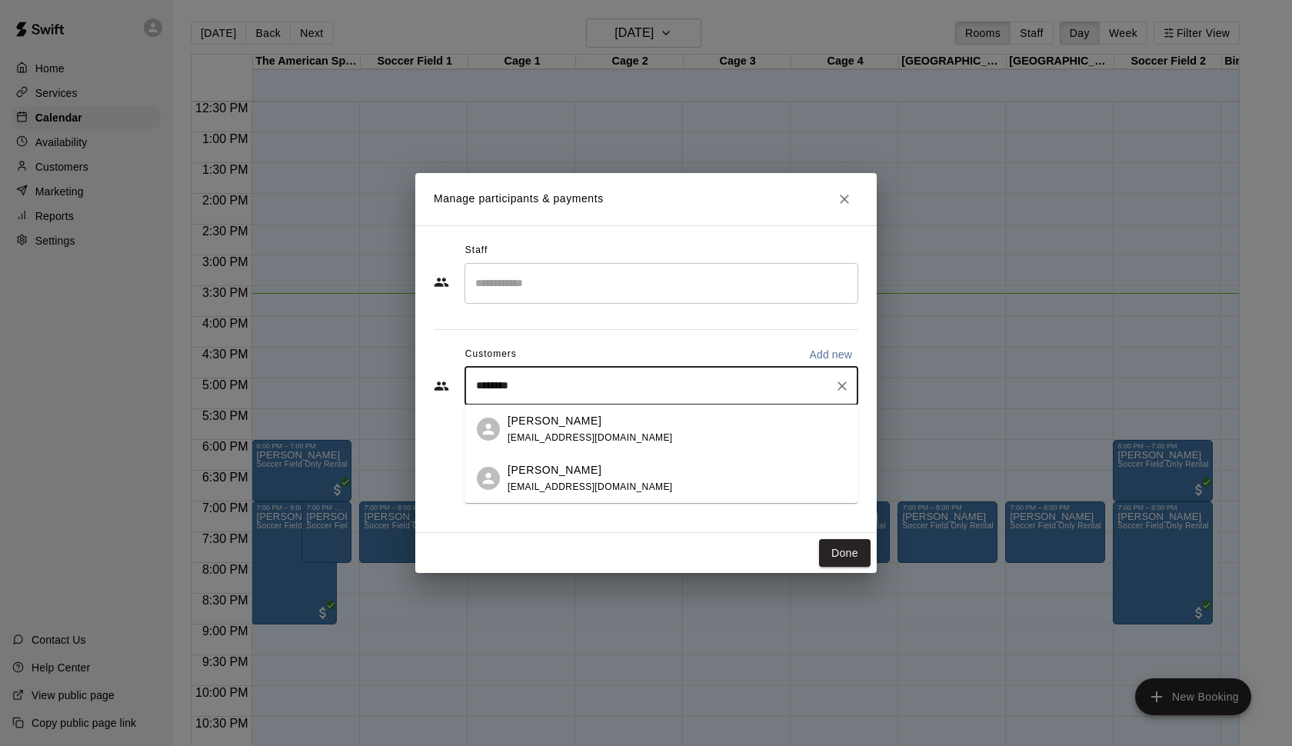
click at [566, 422] on p "[PERSON_NAME]" at bounding box center [555, 421] width 94 height 16
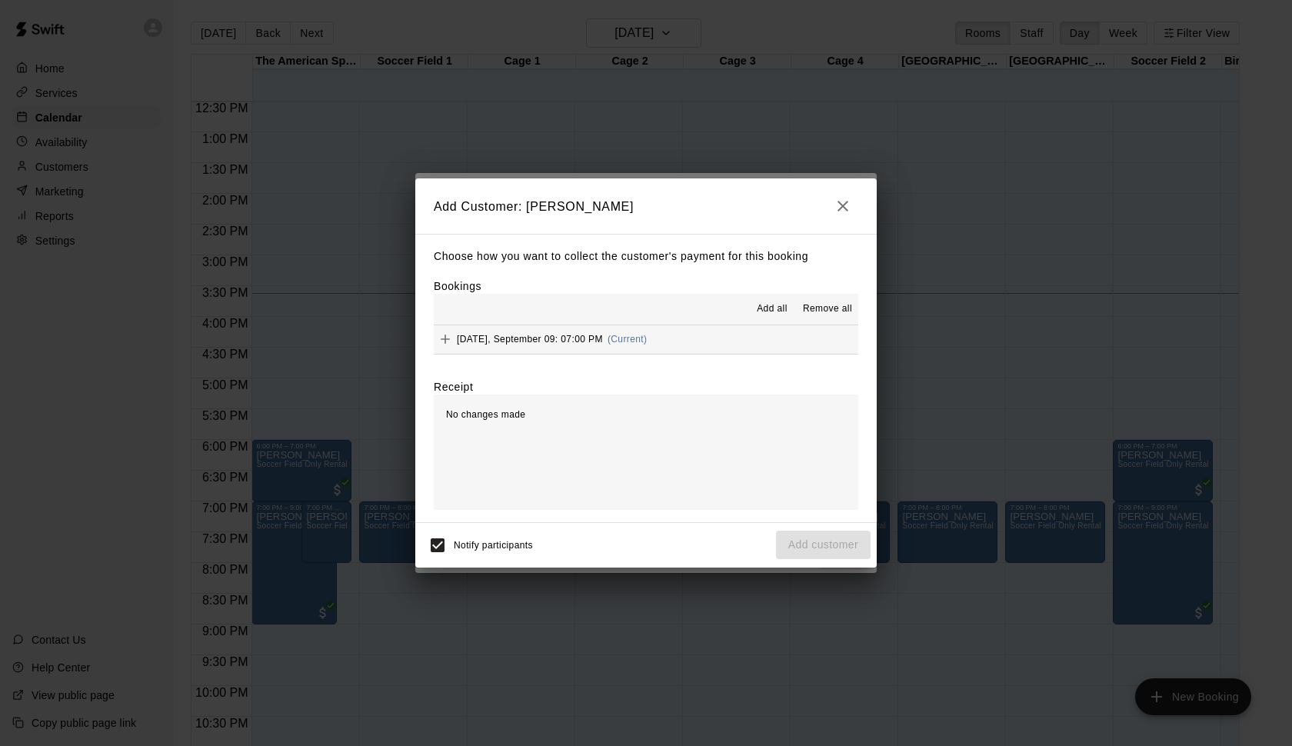
click at [551, 338] on span "[DATE], September 09: 07:00 PM" at bounding box center [530, 339] width 146 height 11
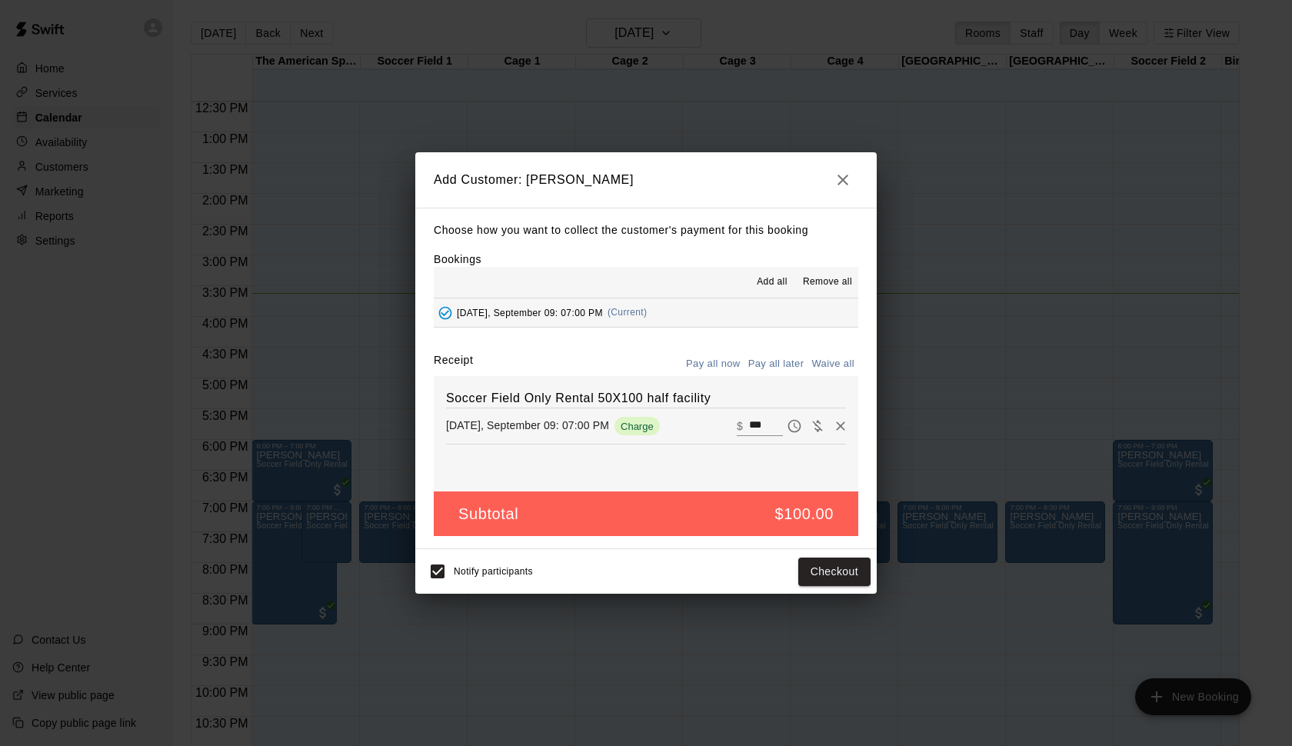
click at [757, 431] on input "***" at bounding box center [766, 426] width 34 height 20
click at [761, 427] on input "***" at bounding box center [766, 426] width 34 height 20
type input "*"
click at [759, 456] on div "Soccer Field Only Rental 50X100 half facility [DATE], September 09: 07:00 PM Wa…" at bounding box center [646, 433] width 425 height 115
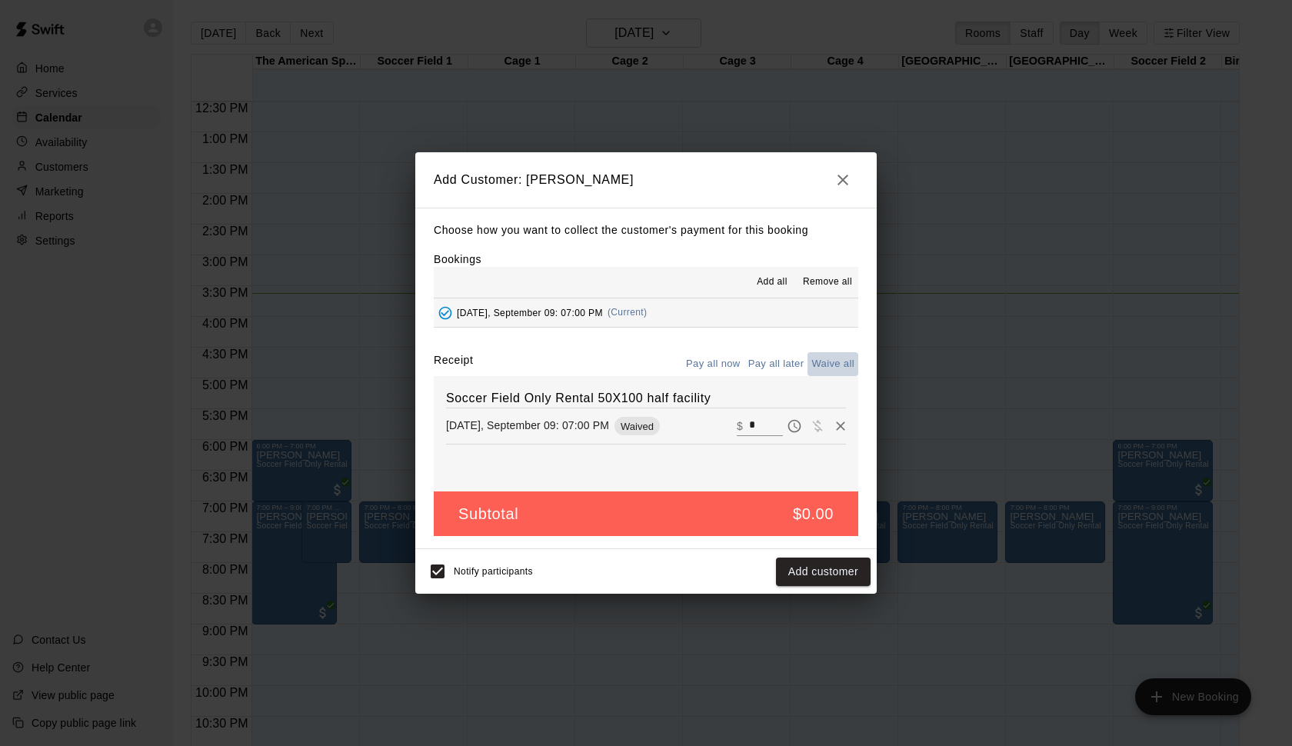
click at [832, 364] on button "Waive all" at bounding box center [833, 364] width 51 height 24
click at [824, 572] on button "Add customer" at bounding box center [823, 572] width 95 height 28
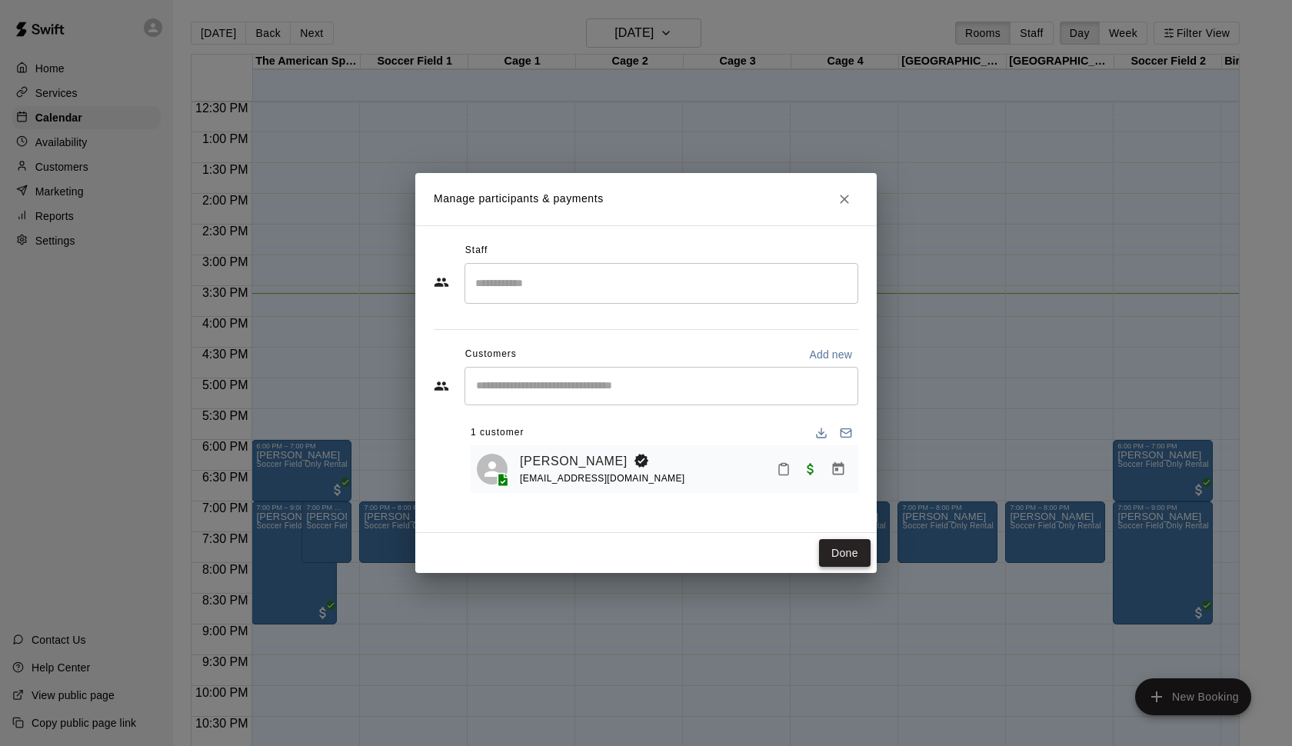
click at [852, 553] on button "Done" at bounding box center [845, 553] width 52 height 28
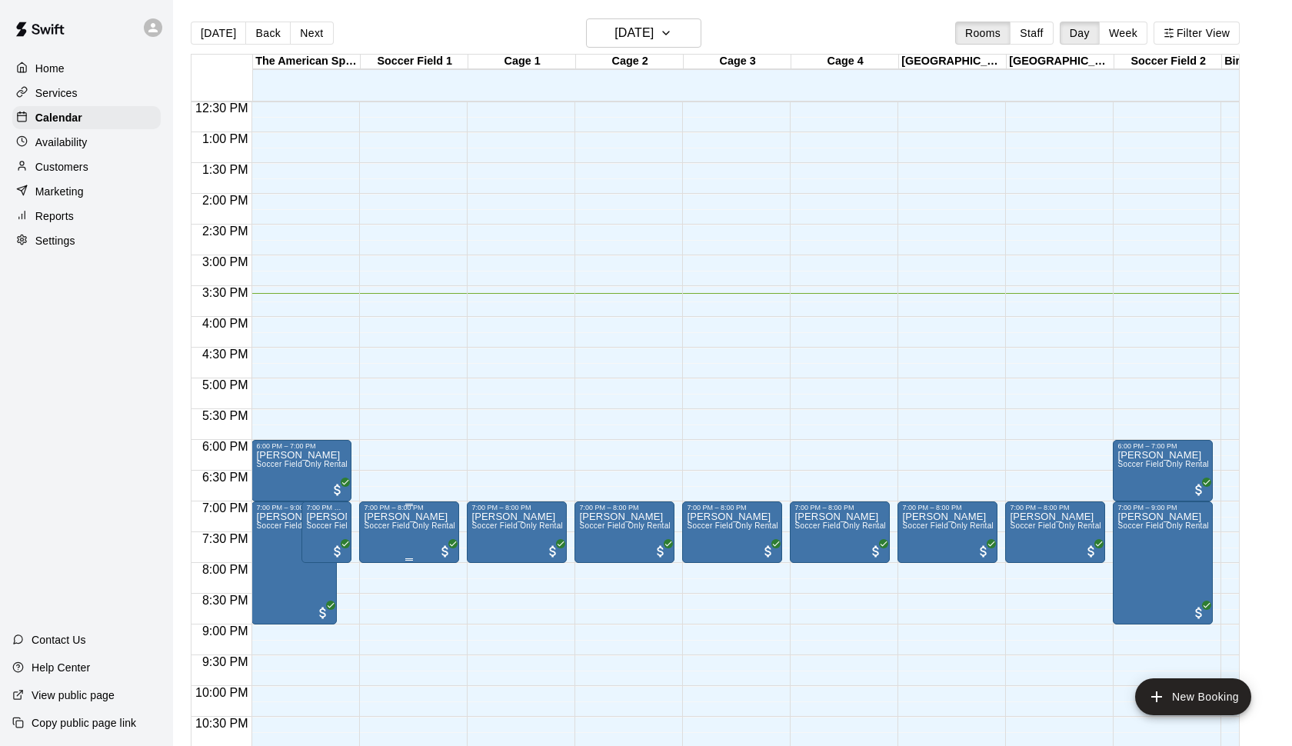
click at [442, 508] on div "7:00 PM – 8:00 PM" at bounding box center [409, 508] width 91 height 8
click at [380, 515] on icon "edit" at bounding box center [380, 520] width 18 height 18
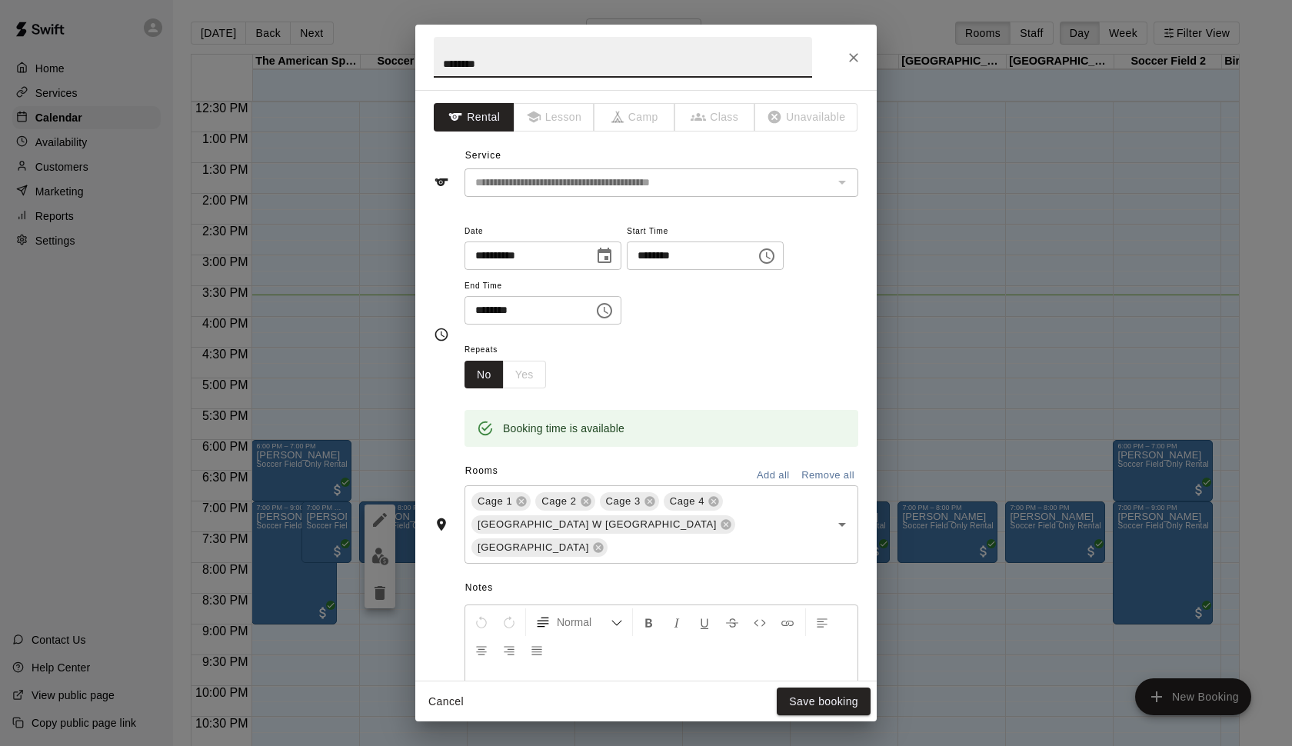
click at [361, 409] on div "**********" at bounding box center [646, 373] width 1292 height 746
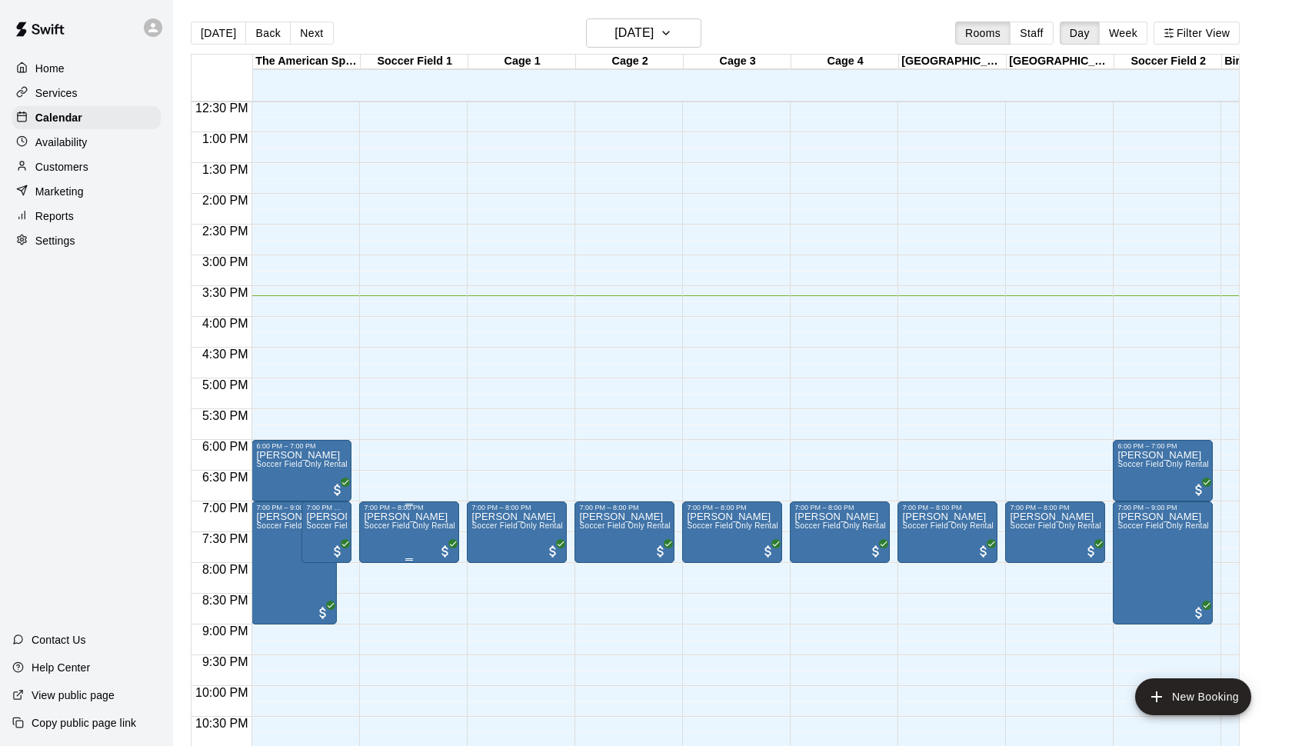
click at [430, 525] on span "Soccer Field Only Rental 50X100 half facility" at bounding box center [445, 525] width 163 height 8
click at [90, 172] on div at bounding box center [646, 373] width 1292 height 746
click at [105, 165] on div "Customers" at bounding box center [86, 166] width 148 height 23
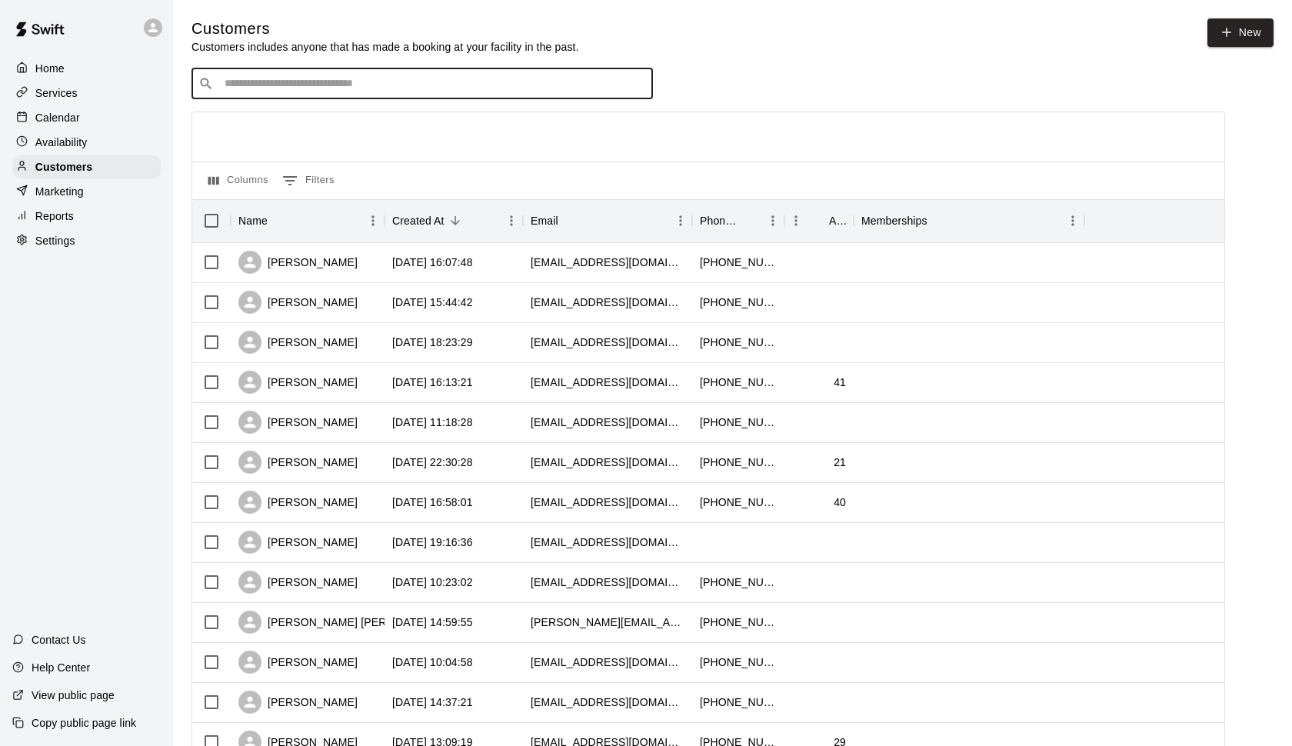
click at [313, 85] on input "Search customers by name or email" at bounding box center [433, 83] width 426 height 15
paste input "*******"
type input "*******"
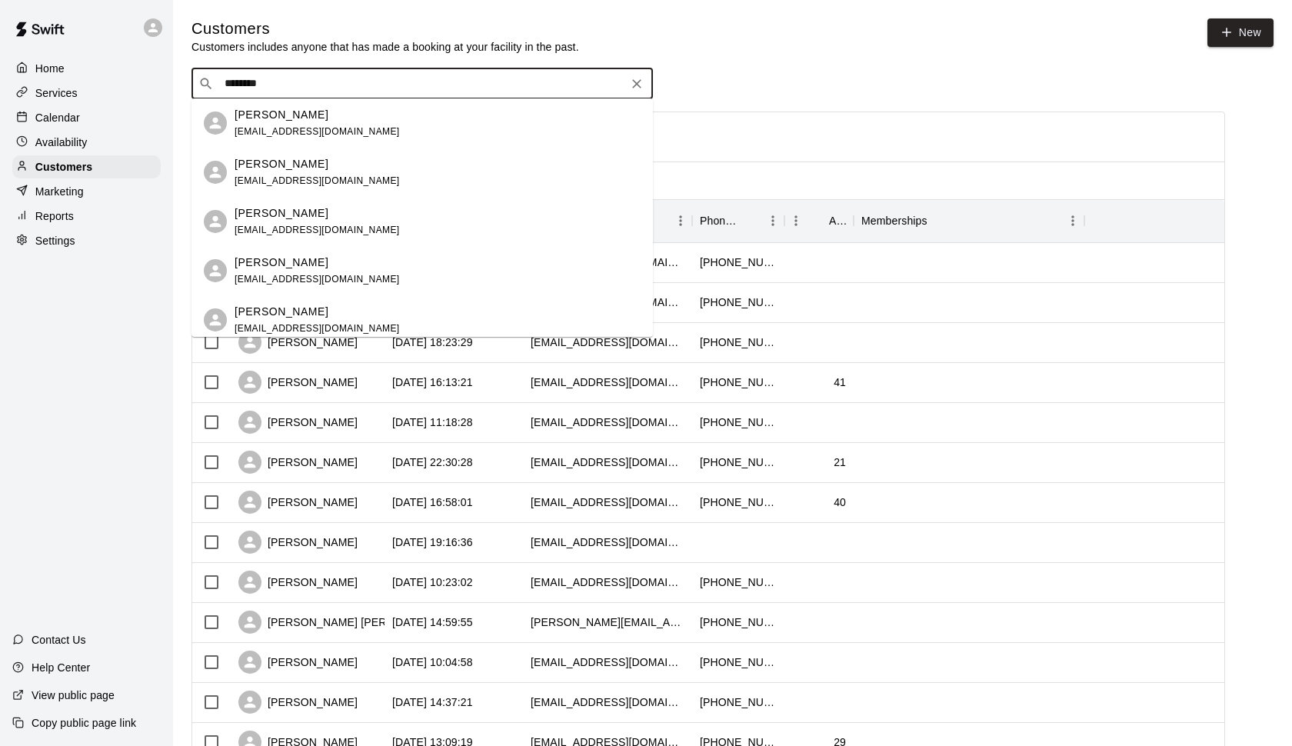
click at [318, 125] on div "[PERSON_NAME] [EMAIL_ADDRESS][DOMAIN_NAME]" at bounding box center [317, 123] width 165 height 33
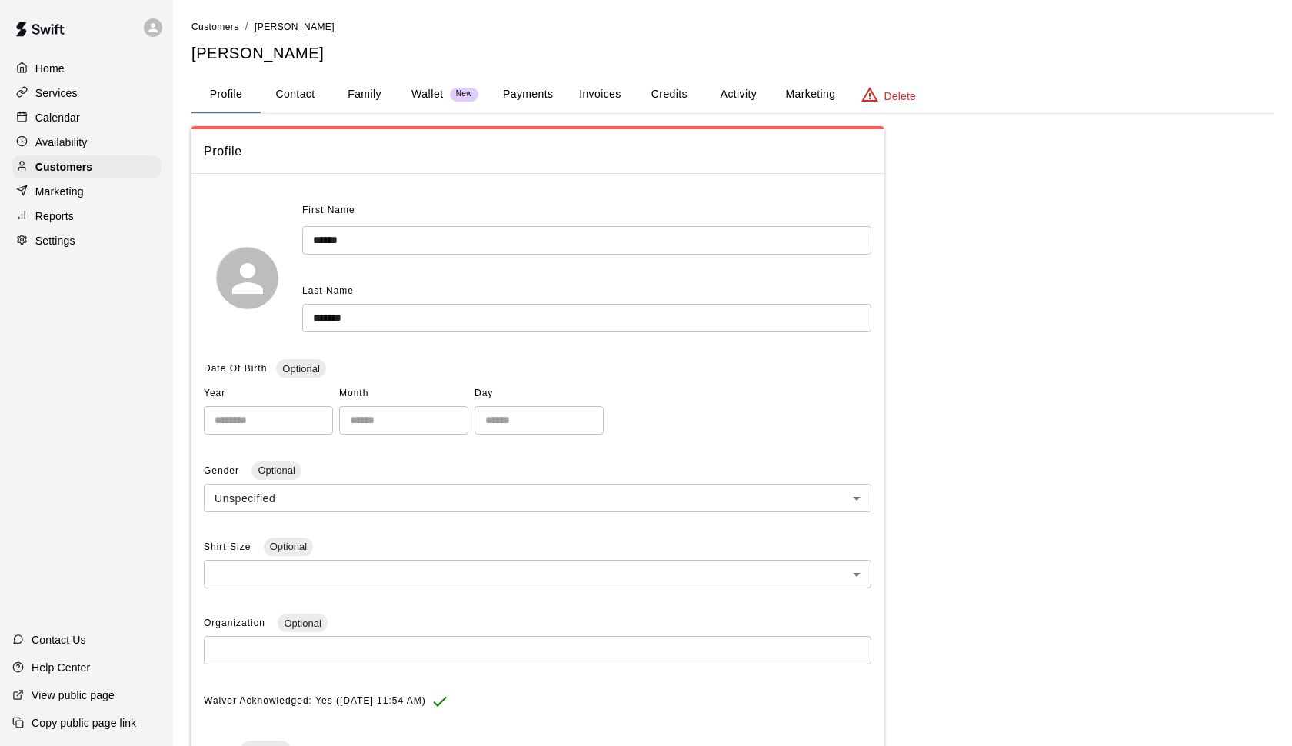
click at [293, 91] on button "Contact" at bounding box center [295, 94] width 69 height 37
select select "**"
